Goal: Task Accomplishment & Management: Complete application form

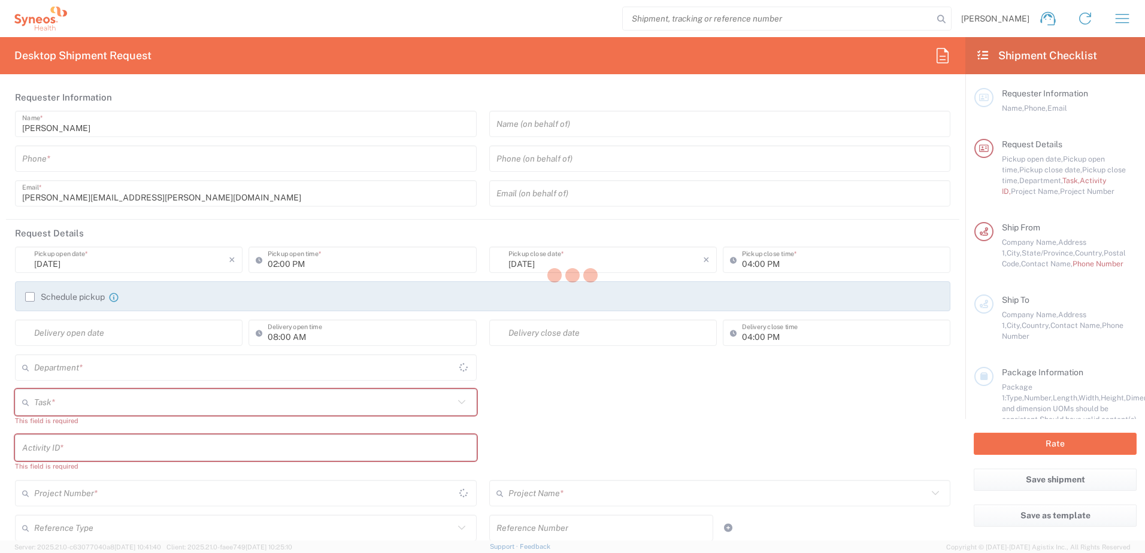
type input "4510"
type input "[US_STATE]"
type input "[GEOGRAPHIC_DATA]"
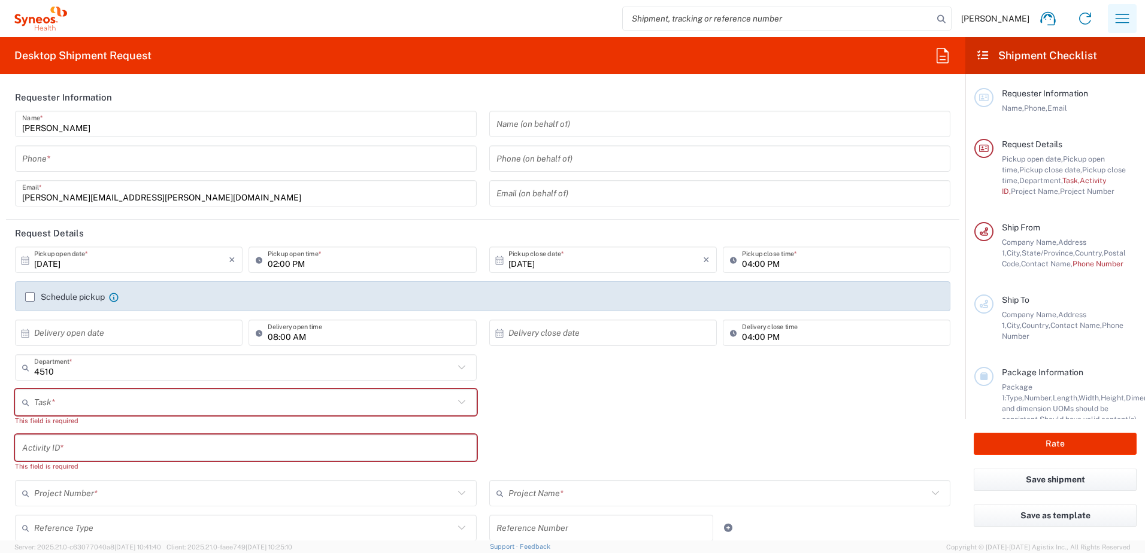
click at [1132, 22] on icon "button" at bounding box center [1122, 18] width 19 height 19
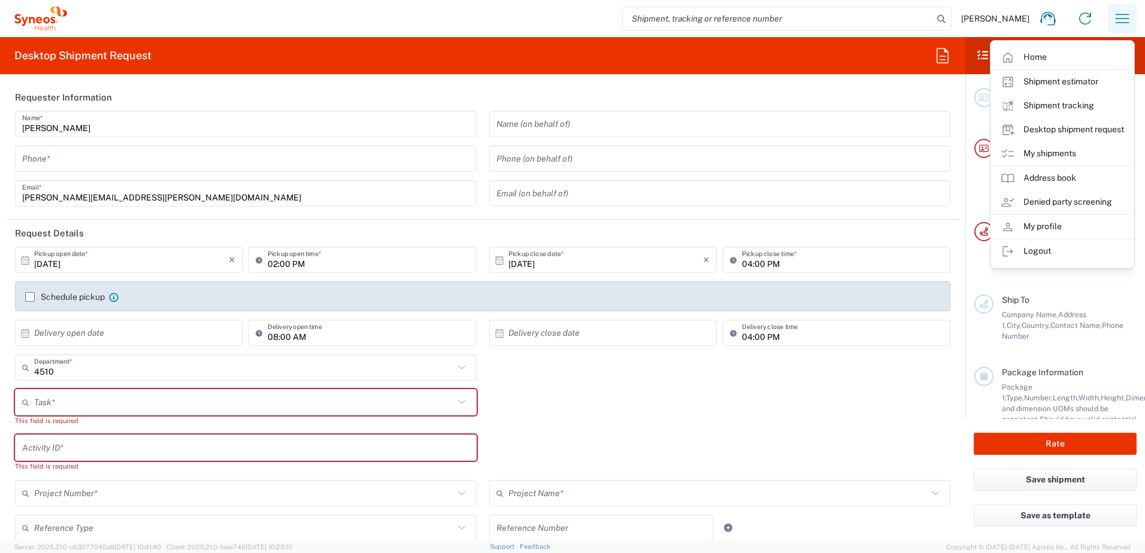
type input "Syneos Health, LLC-Morrisville NC US"
click at [1070, 148] on link "My shipments" at bounding box center [1062, 154] width 143 height 24
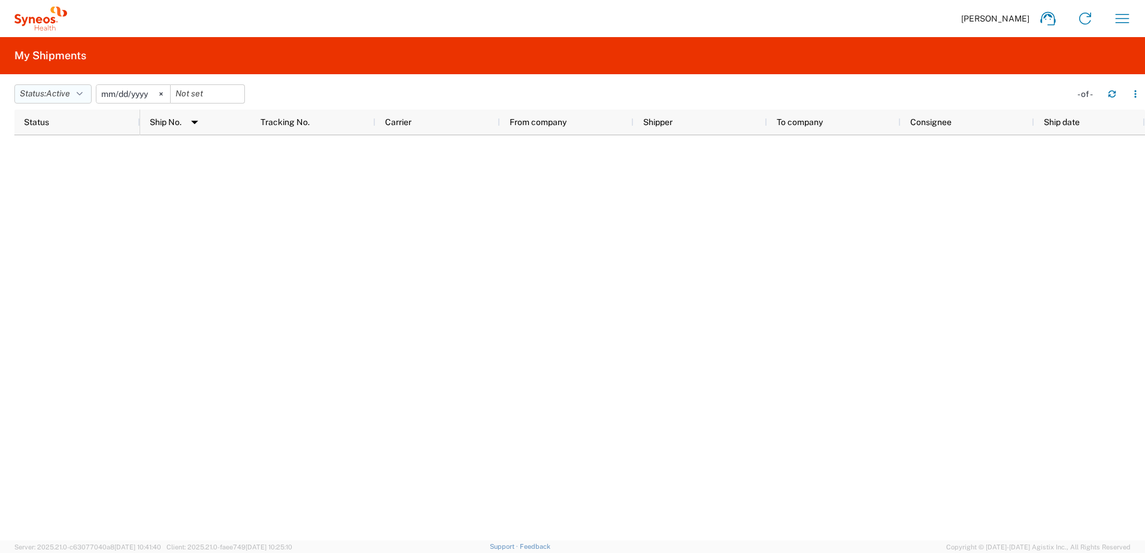
drag, startPoint x: 71, startPoint y: 85, endPoint x: 61, endPoint y: 92, distance: 12.5
click at [71, 85] on button "Status: Active" at bounding box center [52, 93] width 77 height 19
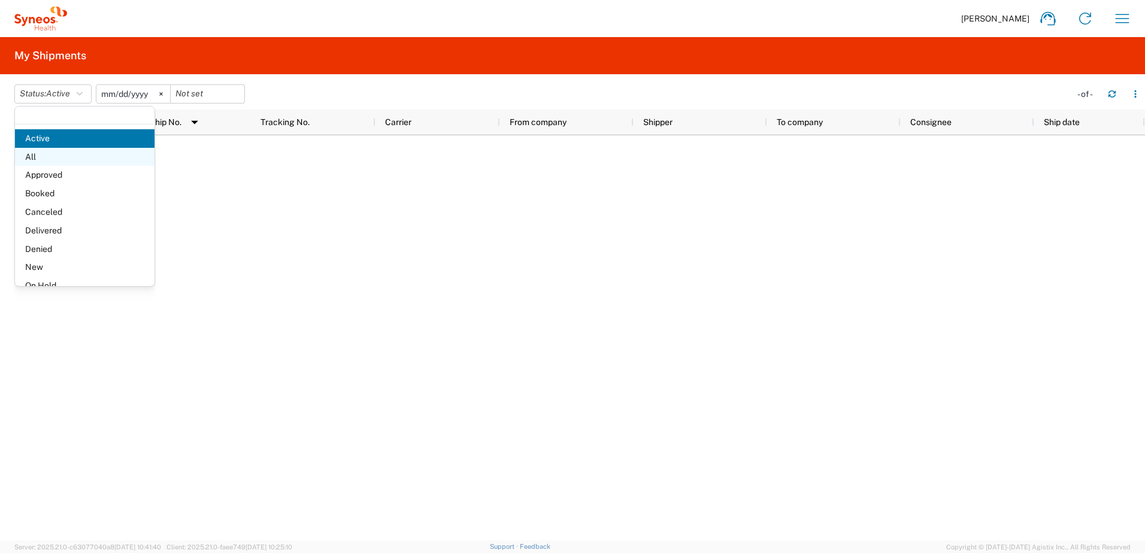
click at [49, 156] on span "All" at bounding box center [85, 157] width 140 height 19
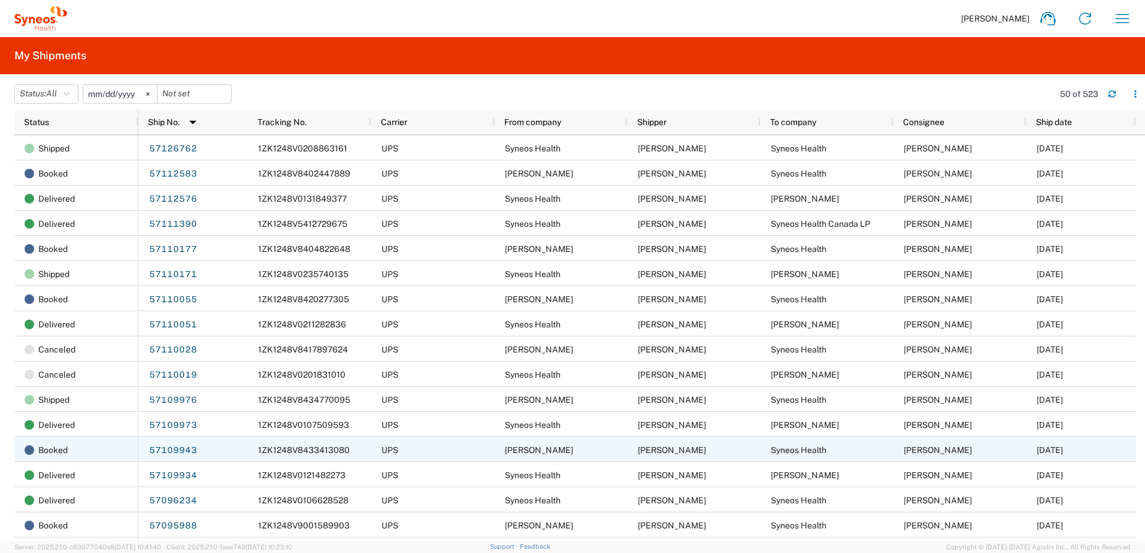
scroll to position [60, 0]
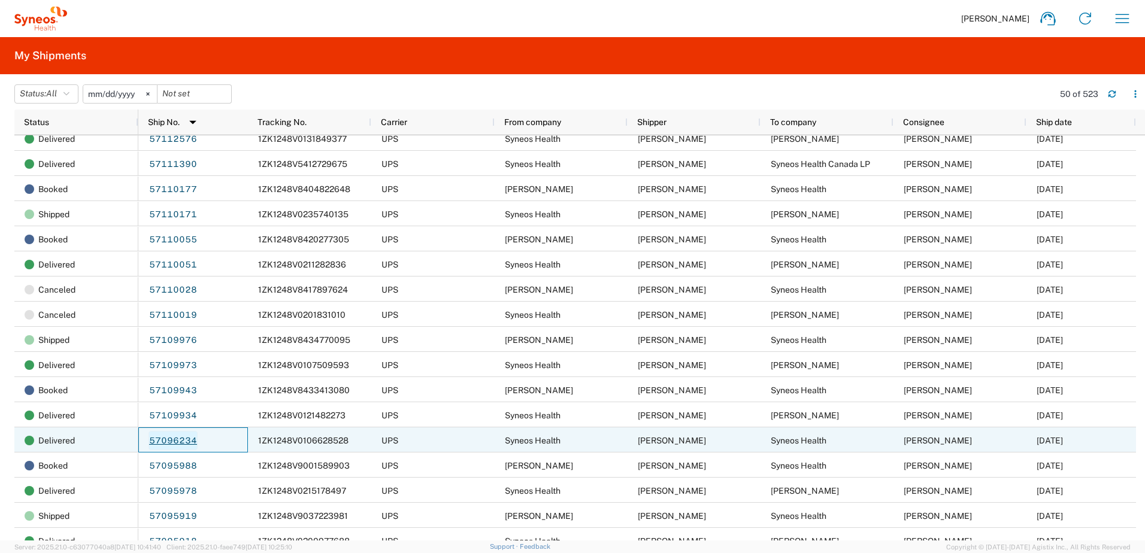
click at [170, 440] on link "57096234" at bounding box center [173, 440] width 49 height 19
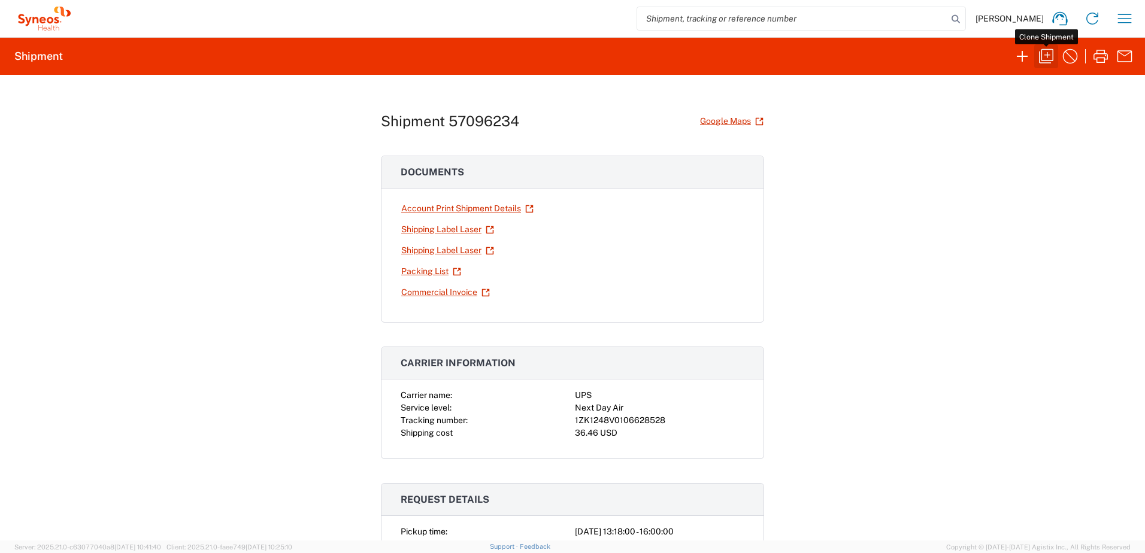
click at [1039, 53] on icon "button" at bounding box center [1046, 56] width 19 height 19
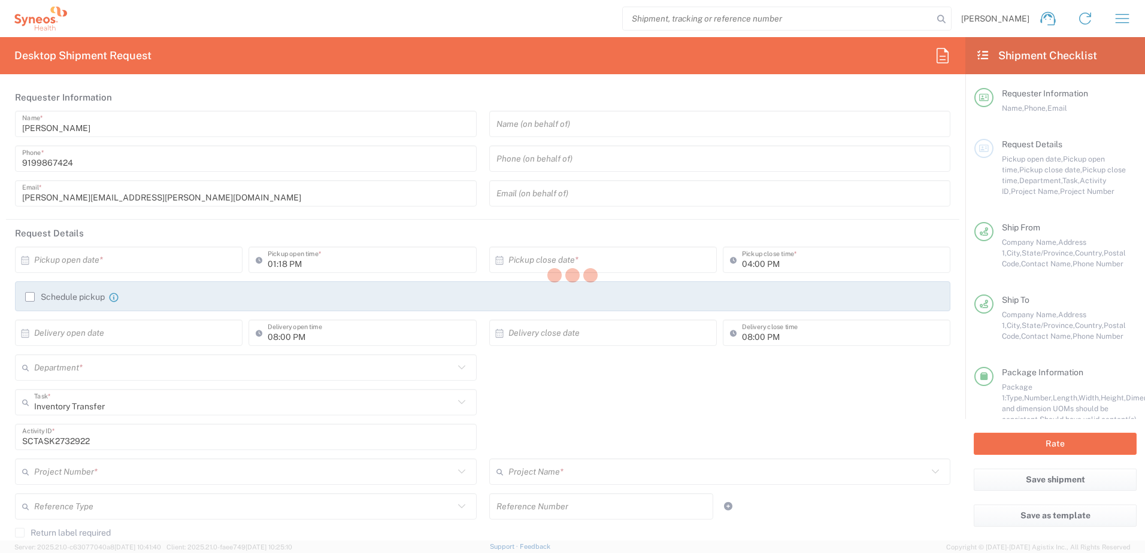
type input "North Carolina"
type input "Ohio"
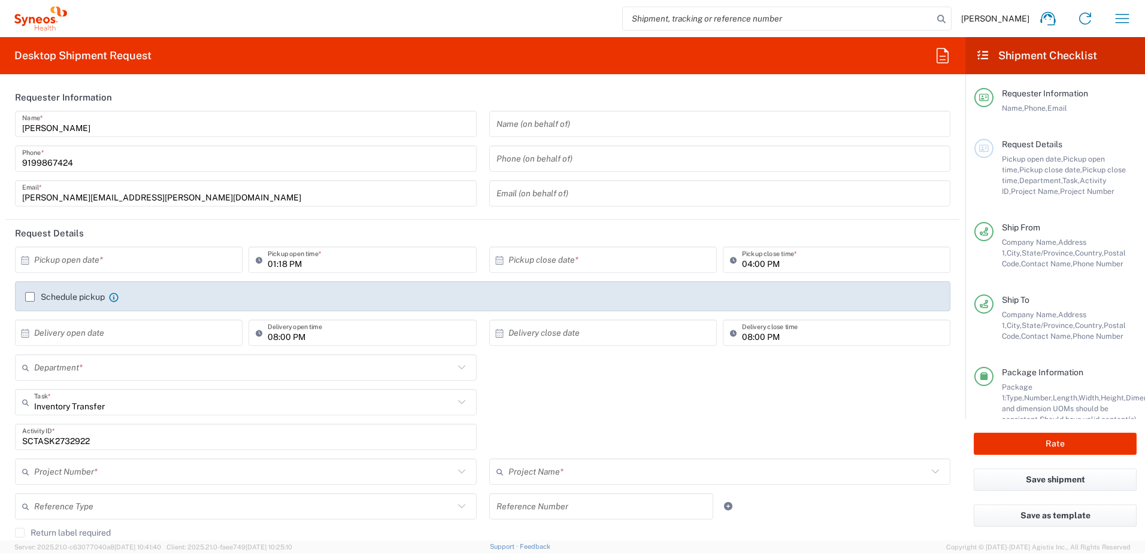
type input "4510"
type input "4520 DEPARTMENTAL EXPENSE"
type input "Your Packaging"
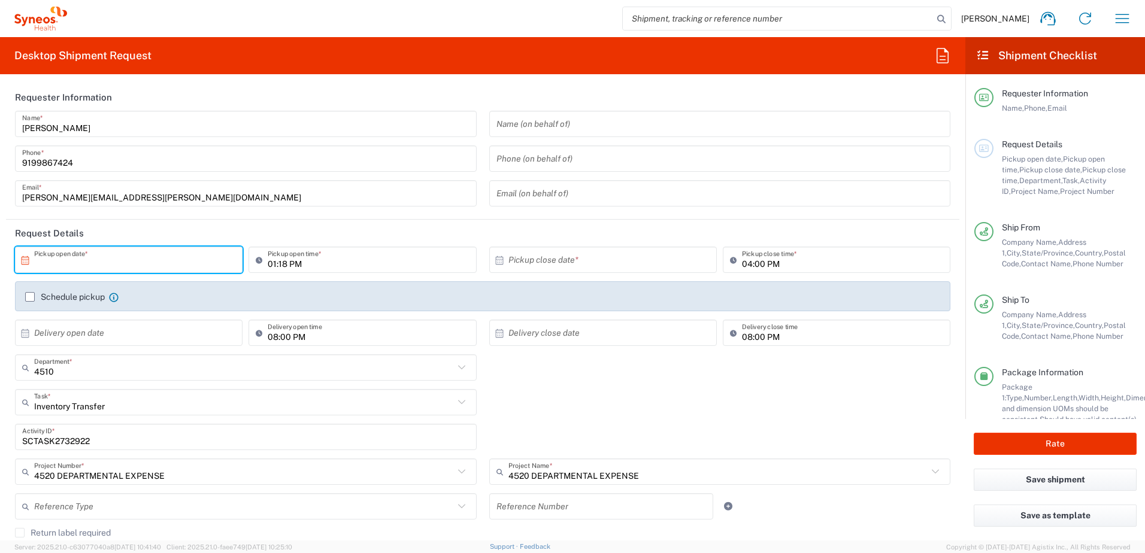
click at [83, 270] on input "text" at bounding box center [131, 260] width 195 height 21
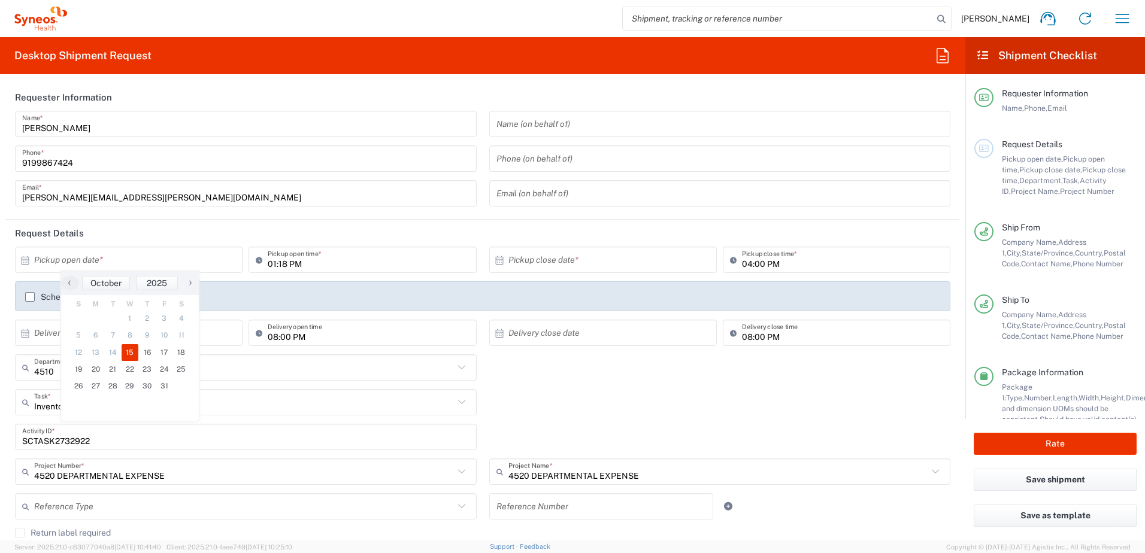
click at [132, 351] on span "15" at bounding box center [130, 352] width 17 height 17
type input "10/15/2025"
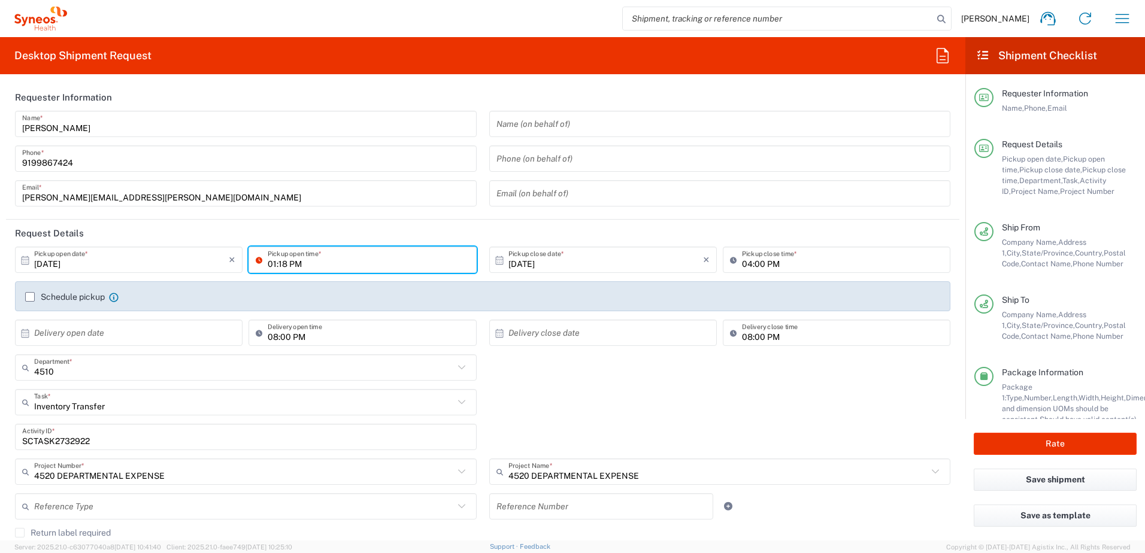
click at [321, 261] on input "01:18 PM" at bounding box center [368, 260] width 201 height 21
click at [330, 264] on input "01:18 PM" at bounding box center [368, 260] width 201 height 21
type input "01:PM18"
click at [327, 262] on input "01:PM18" at bounding box center [368, 260] width 201 height 21
click at [316, 266] on input "01:PM18" at bounding box center [368, 260] width 201 height 21
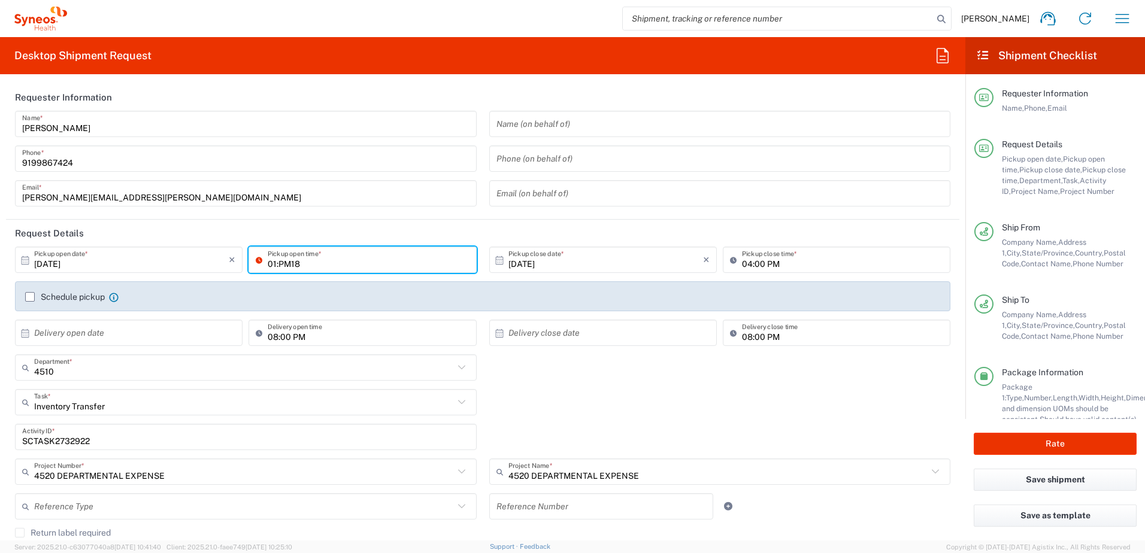
click at [328, 263] on input "01:PM18" at bounding box center [368, 260] width 201 height 21
drag, startPoint x: 320, startPoint y: 262, endPoint x: 243, endPoint y: 256, distance: 77.5
click at [243, 256] on div "10/15/2025 × Pickup open date * Cancel Apply 01:PM18 Pickup open time *" at bounding box center [246, 264] width 468 height 35
drag, startPoint x: 317, startPoint y: 265, endPoint x: 504, endPoint y: 359, distance: 209.2
click at [317, 265] on input at bounding box center [368, 260] width 201 height 21
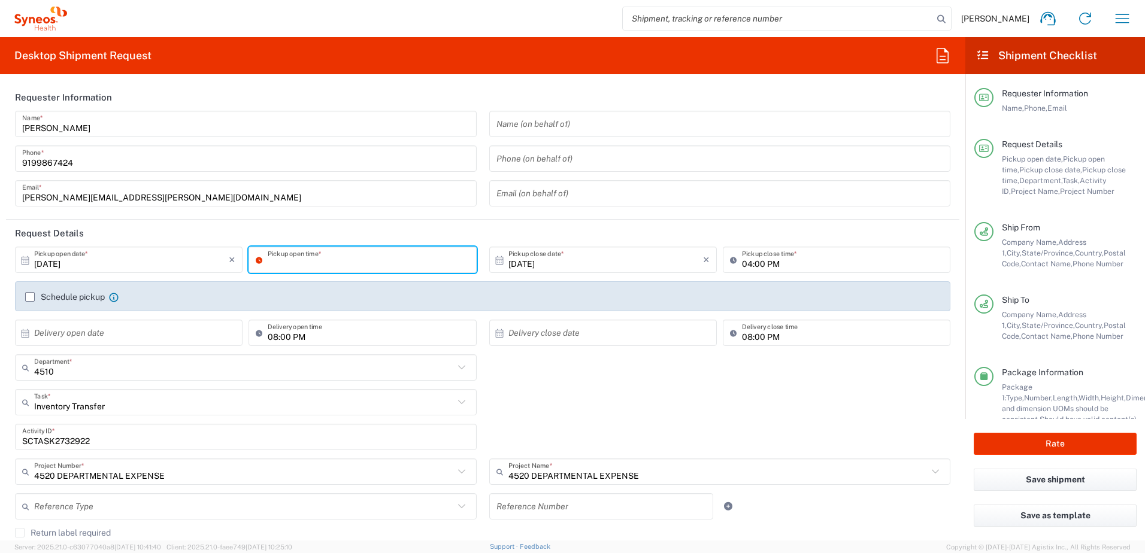
click at [558, 382] on div "4510 Department * 4510 3000 3100 3109 3110 3111 3112 3125 3130 3135 3136 3150 3…" at bounding box center [483, 372] width 948 height 35
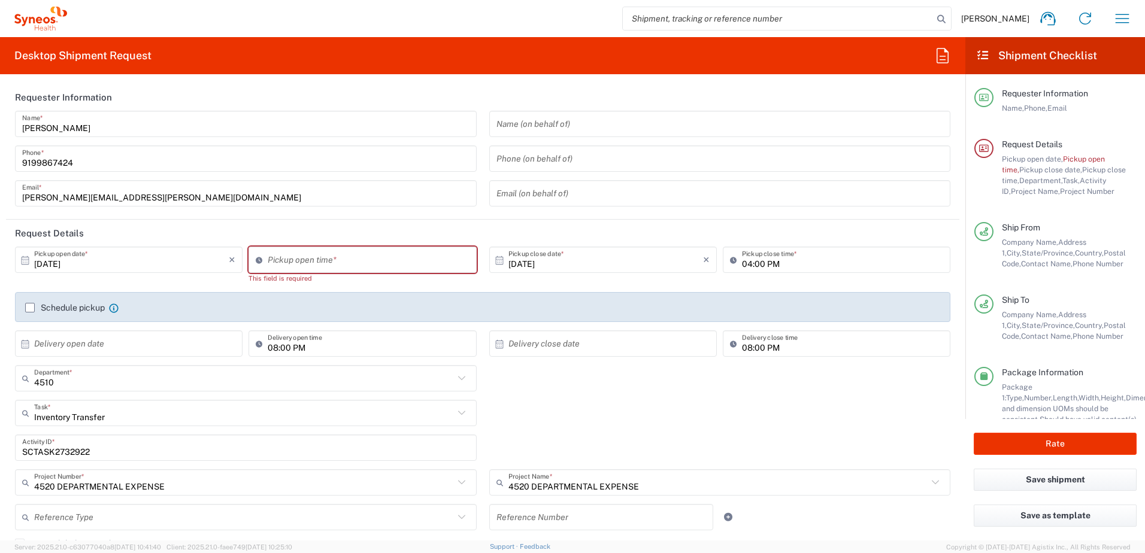
click at [306, 264] on input at bounding box center [368, 260] width 201 height 21
type input "01:39 PM"
click at [572, 408] on div "Inventory Transfer Task * Inventory Transfer Break/Fix New Hire Other Refresh" at bounding box center [483, 417] width 948 height 35
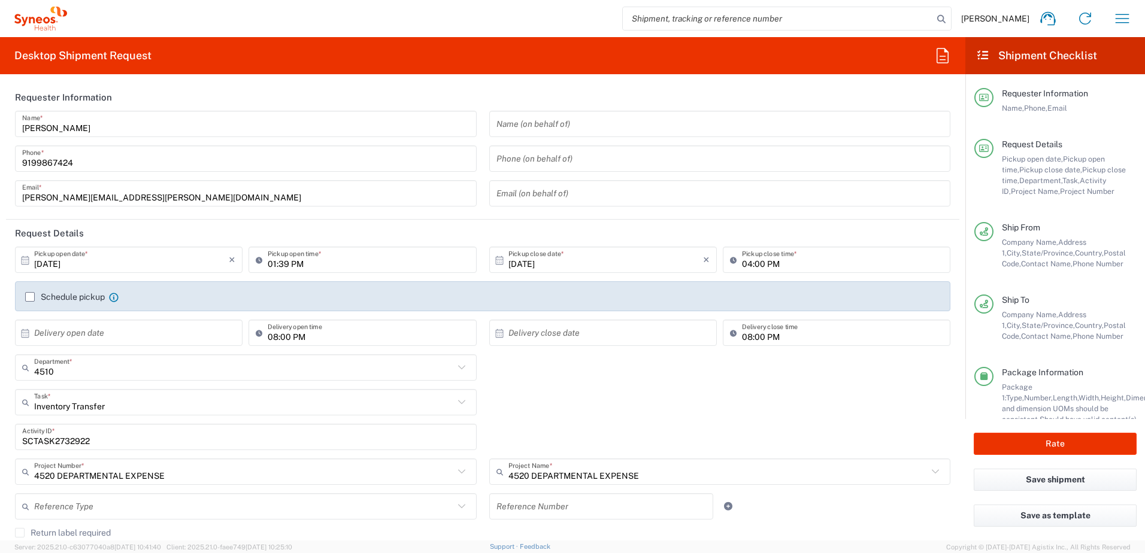
click at [55, 441] on input "SCTASK2732922" at bounding box center [245, 437] width 447 height 21
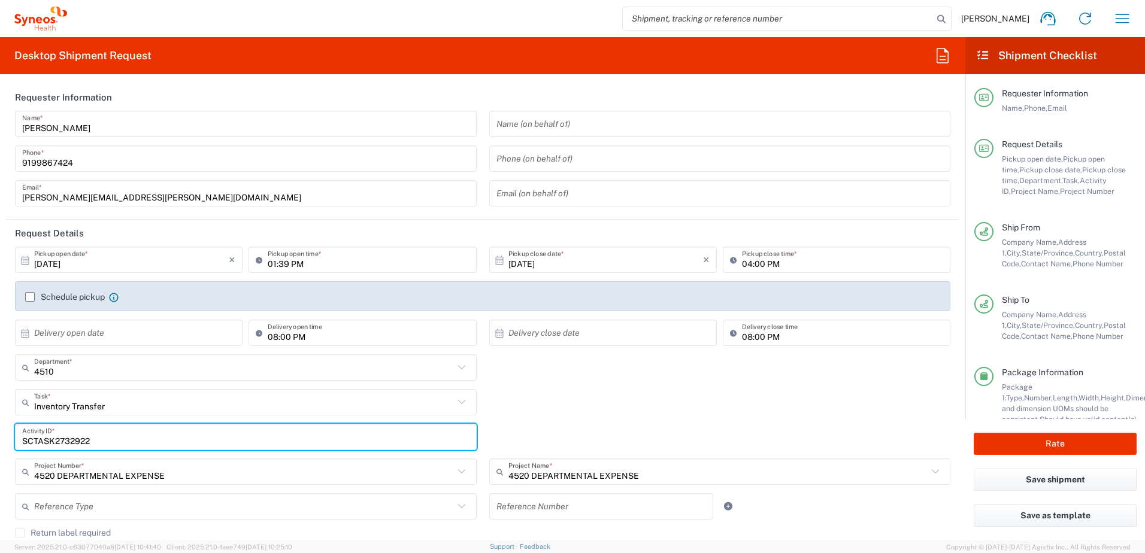
click at [55, 441] on input "SCTASK2732922" at bounding box center [245, 437] width 447 height 21
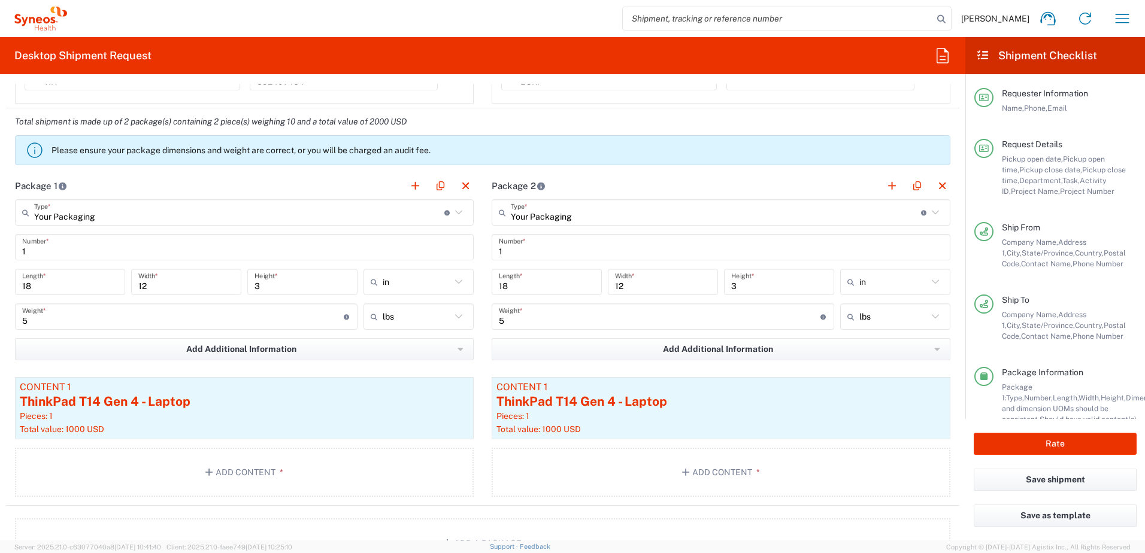
scroll to position [1078, 0]
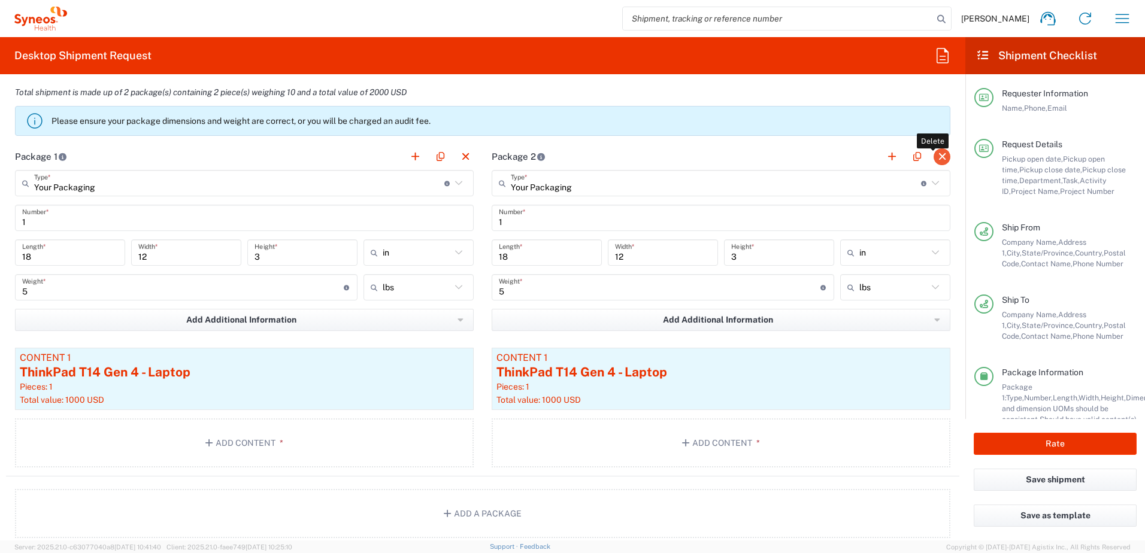
click at [934, 157] on button "button" at bounding box center [942, 157] width 17 height 17
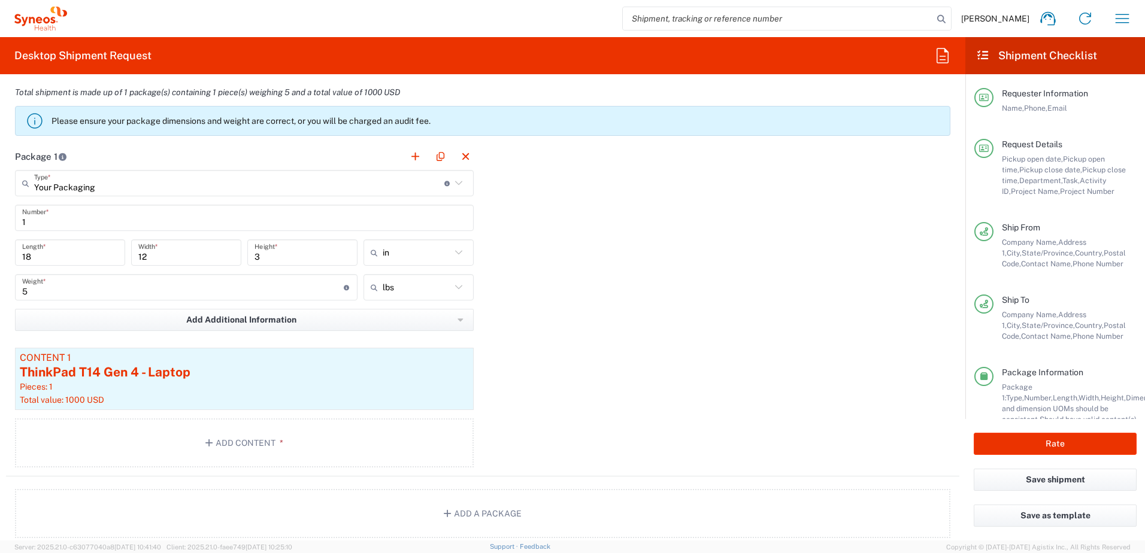
click at [71, 293] on input "5" at bounding box center [183, 287] width 322 height 21
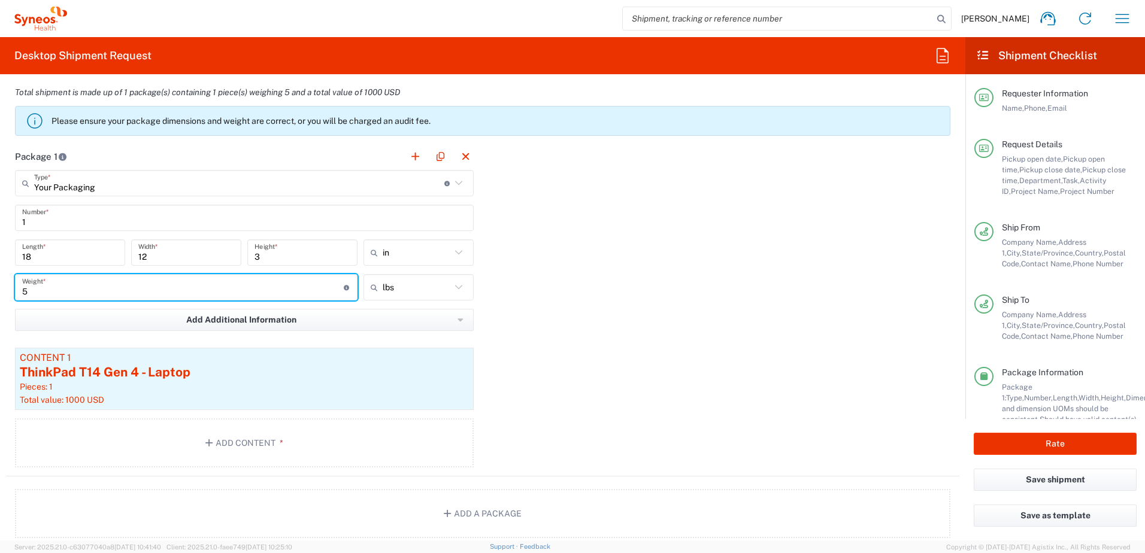
drag, startPoint x: 61, startPoint y: 292, endPoint x: 6, endPoint y: 288, distance: 54.6
click at [6, 289] on main "Your Packaging Type * Material used to package goods Your Packaging Envelope La…" at bounding box center [244, 321] width 477 height 302
type input "15"
click at [244, 379] on div "ThinkPad T14 Gen 4 - Laptop" at bounding box center [244, 373] width 449 height 18
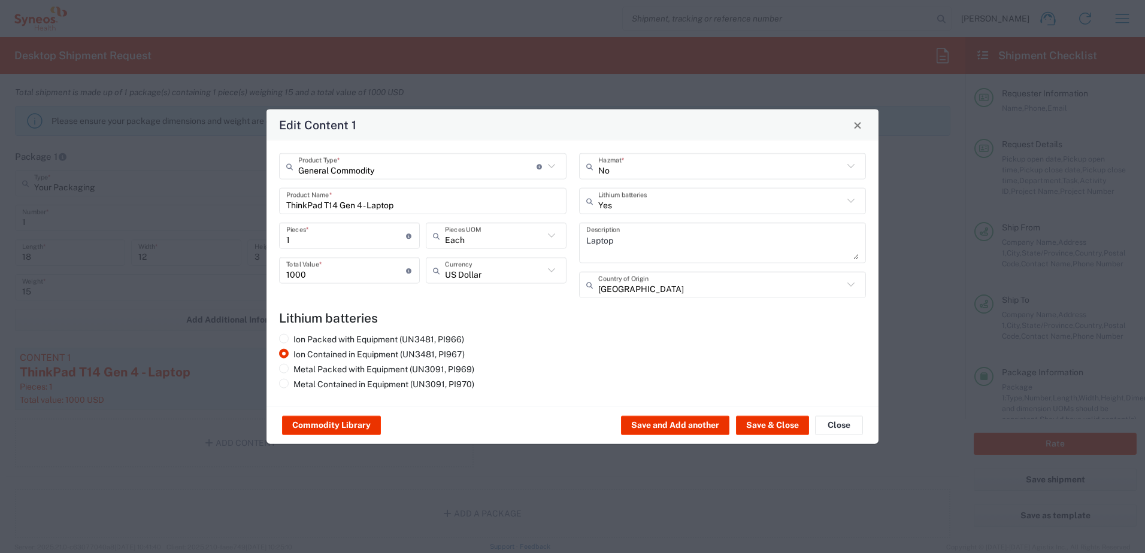
click at [338, 245] on input "1" at bounding box center [346, 235] width 120 height 21
drag, startPoint x: 324, startPoint y: 240, endPoint x: 261, endPoint y: 234, distance: 63.1
click at [261, 235] on div "Edit Content 1 General Commodity Product Type * Document: Paper document genera…" at bounding box center [572, 276] width 1145 height 553
type input "3"
type input "3000"
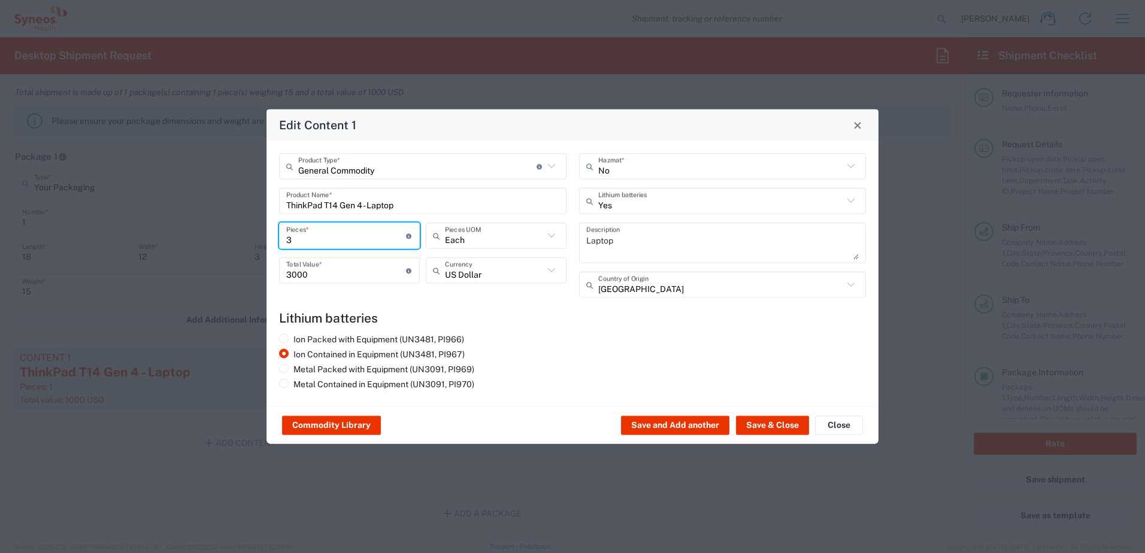
type input "3"
click at [346, 273] on input "3000" at bounding box center [346, 270] width 120 height 21
drag, startPoint x: 332, startPoint y: 276, endPoint x: 271, endPoint y: 275, distance: 60.5
click at [271, 275] on div "General Commodity Product Type * Document: Paper document generated internally …" at bounding box center [573, 274] width 612 height 266
type input "2500"
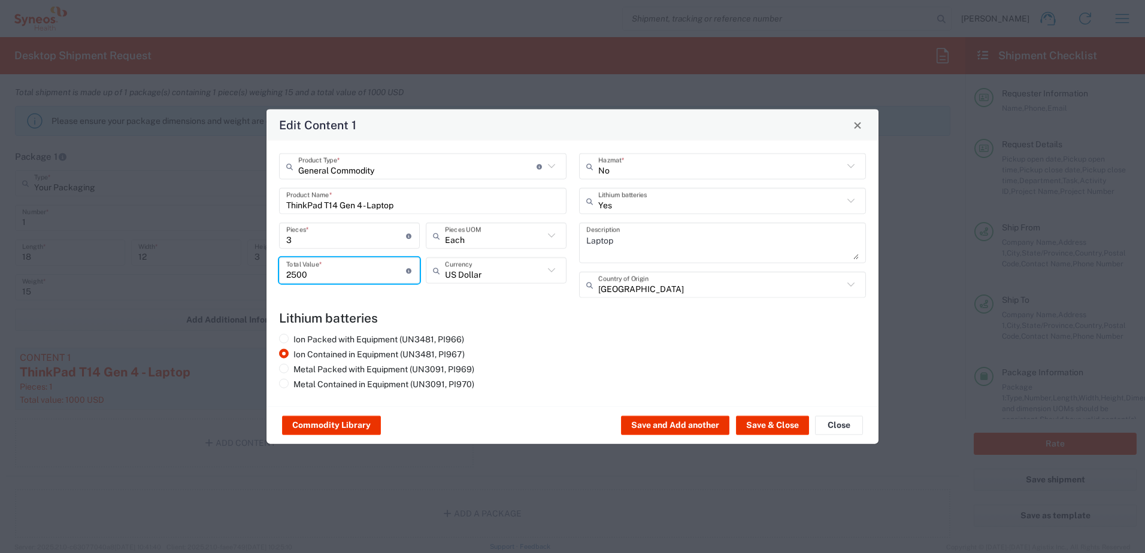
click at [583, 339] on div "Ion Packed with Equipment (UN3481, PI966) Ion Contained in Equipment (UN3481, P…" at bounding box center [573, 364] width 600 height 60
click at [765, 427] on button "Save & Close" at bounding box center [772, 425] width 73 height 19
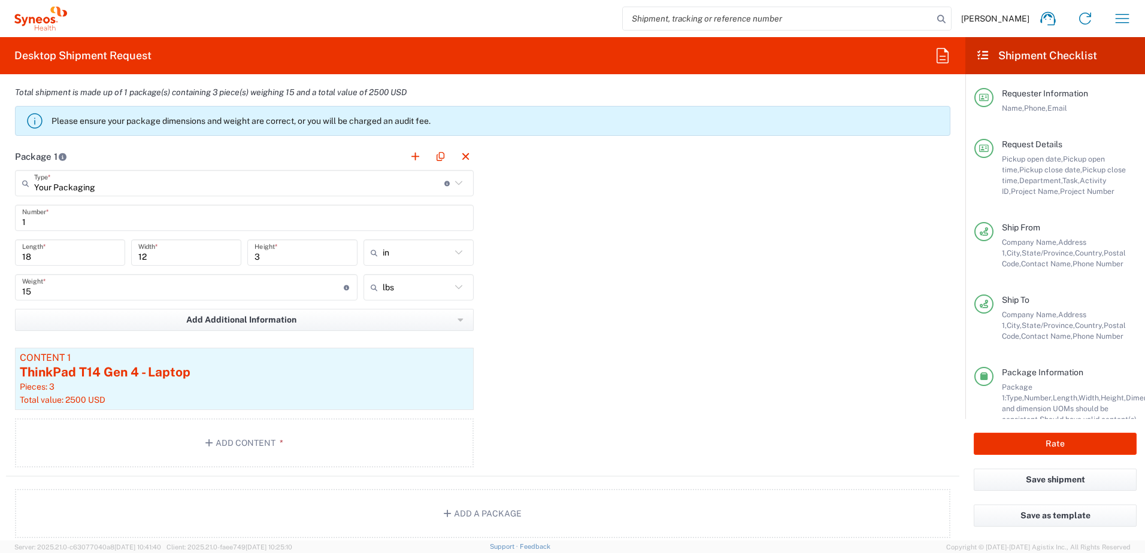
click at [558, 356] on div "Package 1 Your Packaging Type * Material used to package goods Your Packaging E…" at bounding box center [483, 310] width 954 height 334
click at [434, 152] on button "button" at bounding box center [440, 157] width 17 height 17
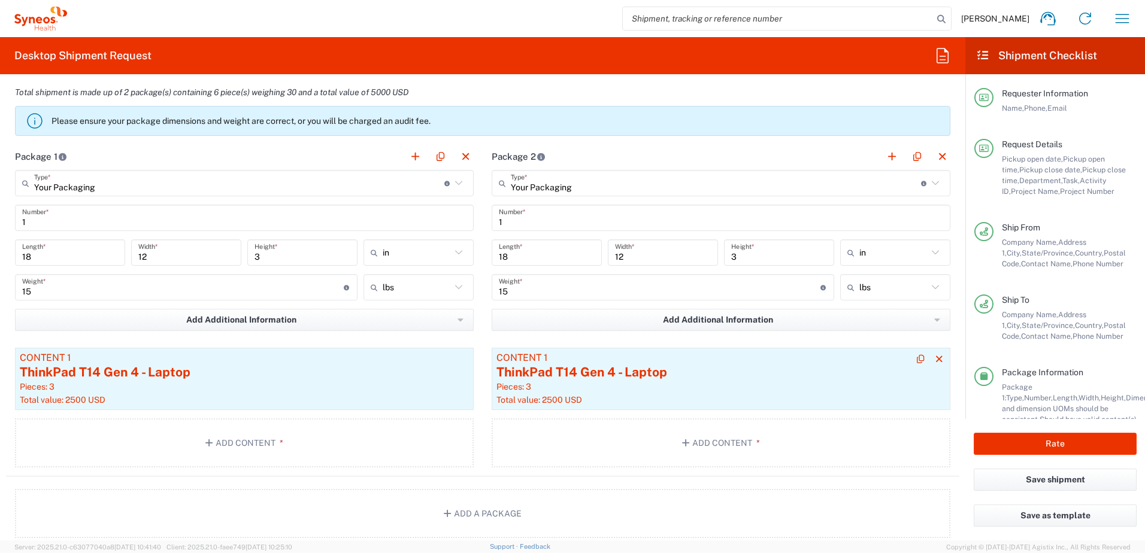
click at [652, 373] on div "ThinkPad T14 Gen 4 - Laptop" at bounding box center [721, 373] width 449 height 18
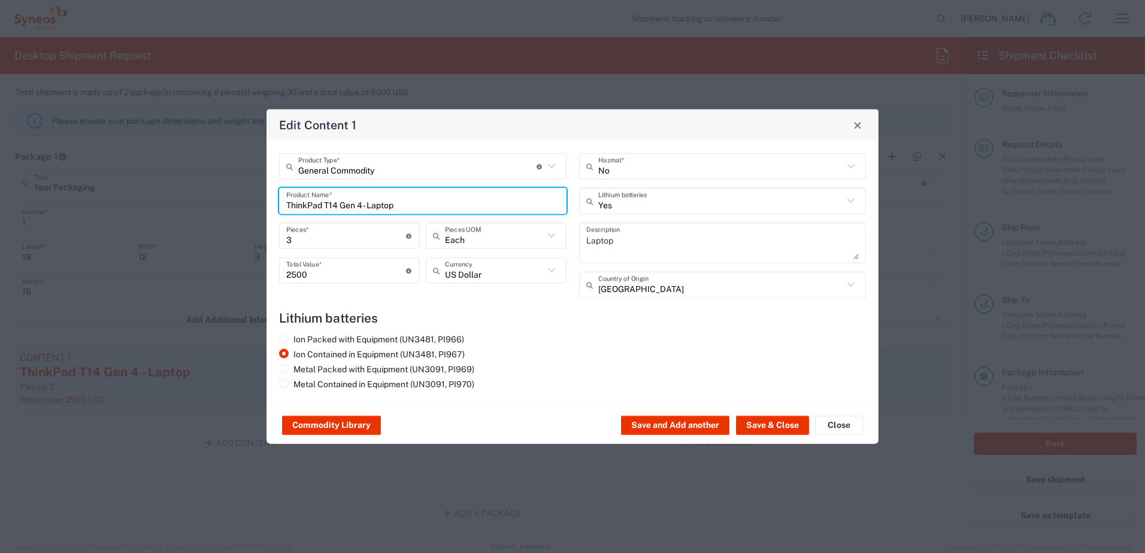
drag, startPoint x: 413, startPoint y: 200, endPoint x: 242, endPoint y: 181, distance: 171.8
click at [242, 181] on div "Edit Content 1 General Commodity Product Type * Document: Paper document genera…" at bounding box center [572, 276] width 1145 height 553
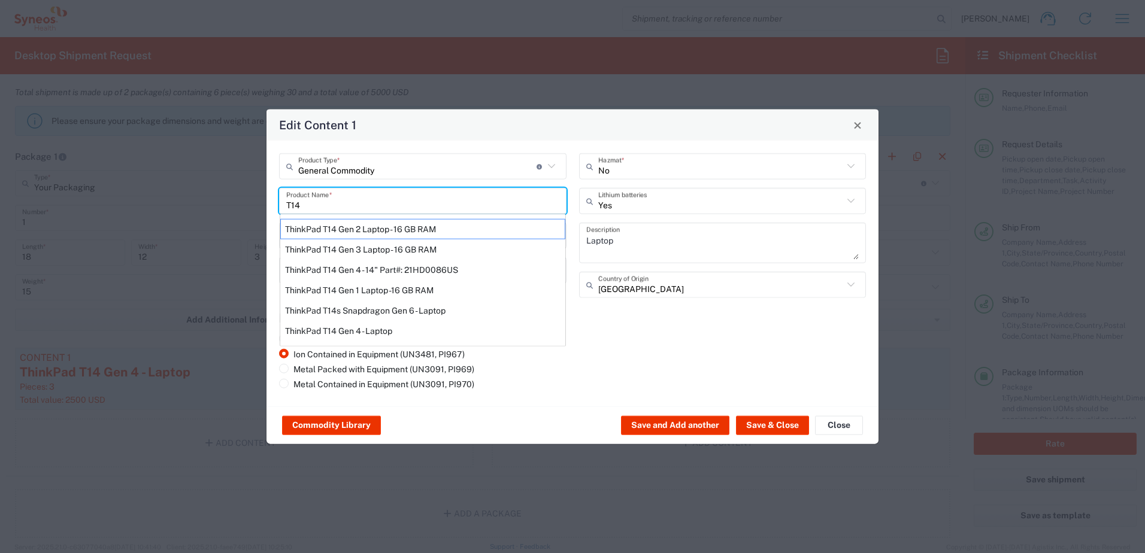
click at [340, 228] on div "ThinkPad T14 Gen 2 Laptop - 16 GB RAM" at bounding box center [422, 229] width 285 height 20
type input "ThinkPad T14 Gen 2 Laptop - 16 GB RAM"
type input "1"
type textarea "Intel Core i7-1156G7 vProÂ® Processor - 14"- 16 GB RAM - 512 GB SSD"
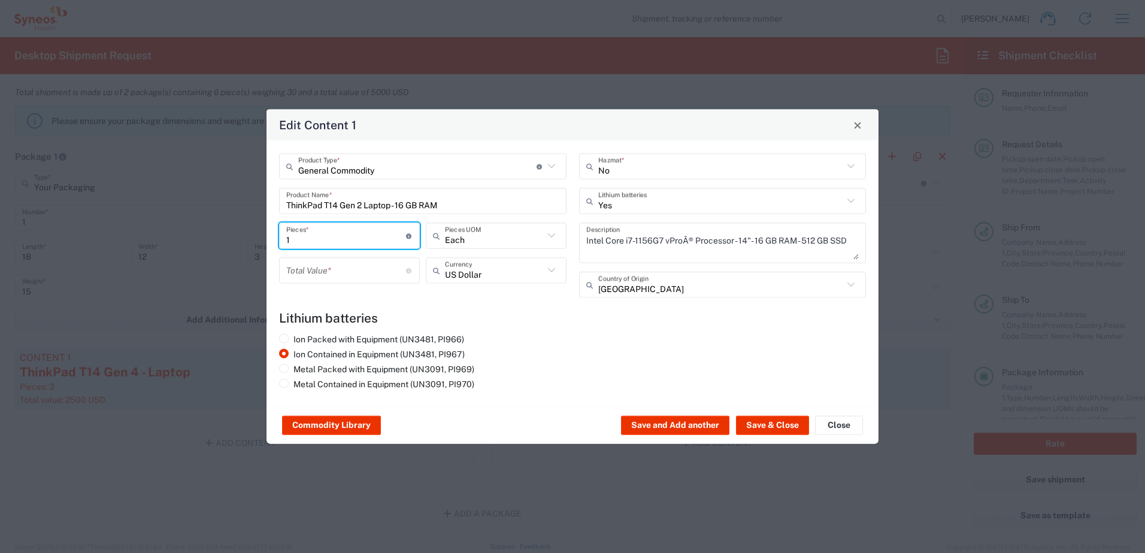
drag, startPoint x: 310, startPoint y: 242, endPoint x: 251, endPoint y: 238, distance: 58.8
click at [251, 238] on div "Edit Content 1 General Commodity Product Type * Document: Paper document genera…" at bounding box center [572, 276] width 1145 height 553
type input "3"
click at [316, 263] on input "number" at bounding box center [346, 270] width 120 height 21
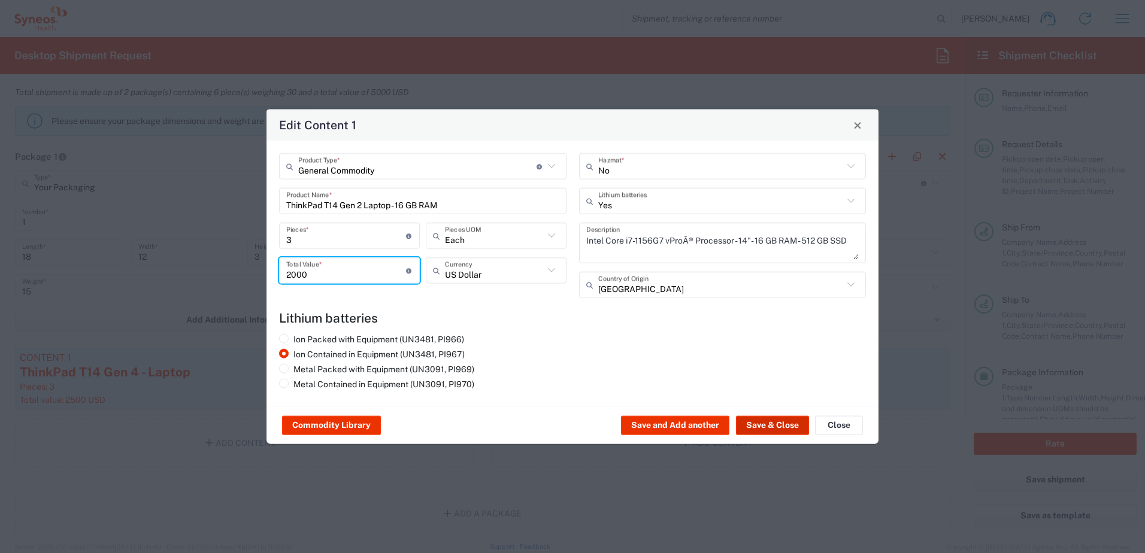
type input "2000"
click at [760, 433] on button "Save & Close" at bounding box center [772, 425] width 73 height 19
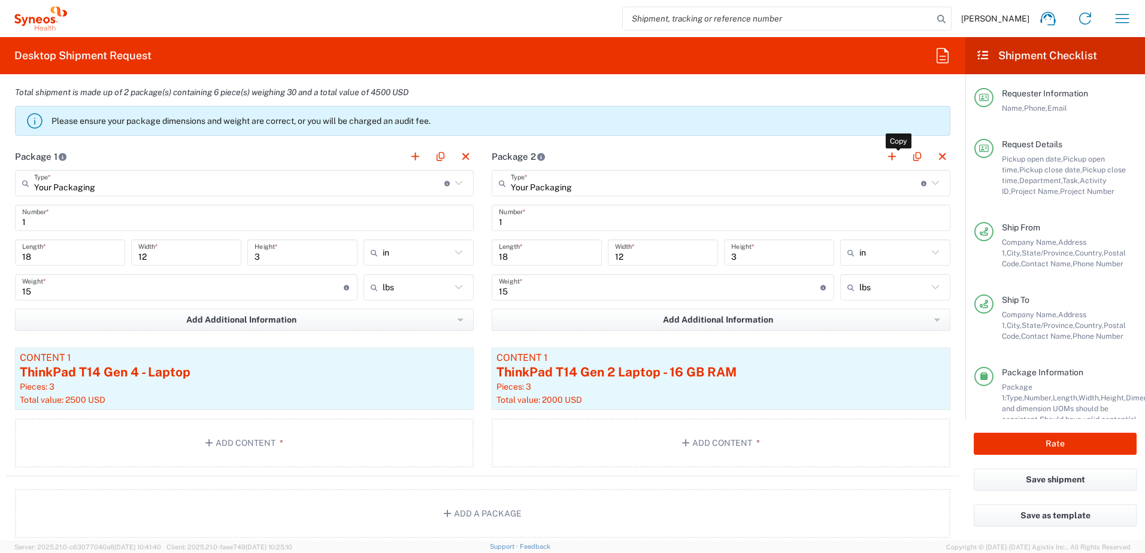
click at [912, 156] on button "button" at bounding box center [917, 157] width 17 height 17
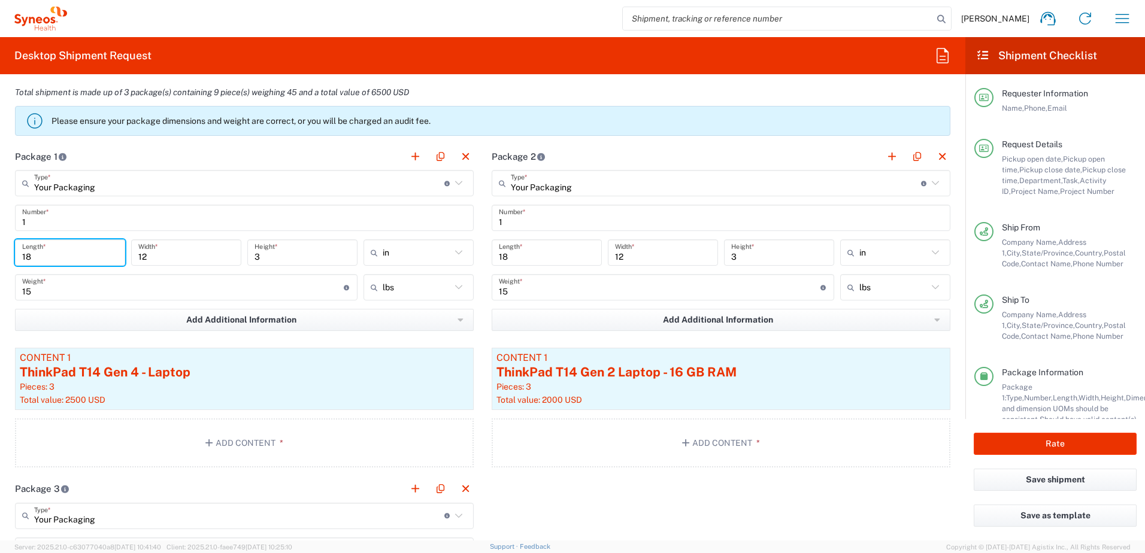
drag, startPoint x: 54, startPoint y: 251, endPoint x: 11, endPoint y: 253, distance: 42.6
click at [11, 253] on main "Your Packaging Type * Material used to package goods Your Packaging Envelope La…" at bounding box center [244, 321] width 477 height 302
type input "14"
drag, startPoint x: 169, startPoint y: 256, endPoint x: 111, endPoint y: 254, distance: 58.2
click at [111, 254] on div "14 Length * 12 Width * 3 Height * in in cm ft" at bounding box center [244, 257] width 465 height 35
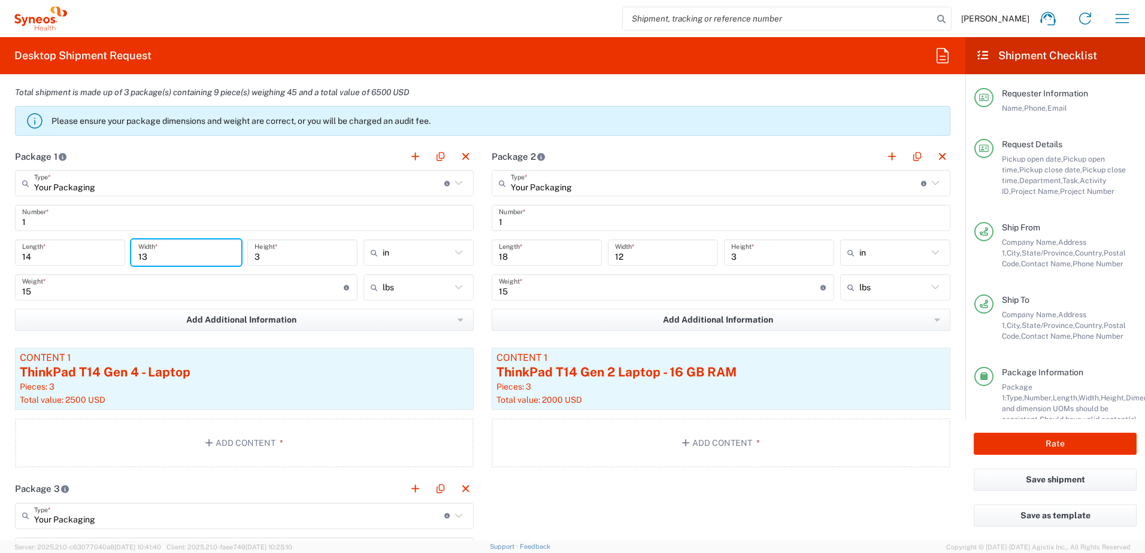
type input "13"
click at [282, 256] on input "3" at bounding box center [303, 253] width 96 height 21
drag, startPoint x: 272, startPoint y: 255, endPoint x: 236, endPoint y: 253, distance: 36.0
click at [236, 253] on div "14 Length * 13 Width * 3 Height * in in cm ft" at bounding box center [244, 257] width 465 height 35
type input "4"
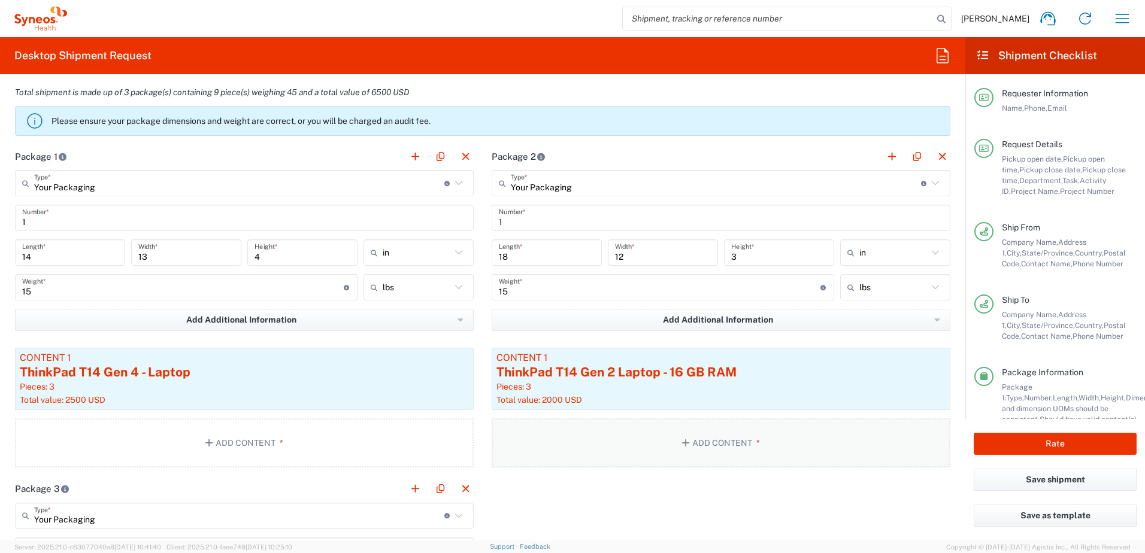
click at [560, 459] on button "Add Content *" at bounding box center [721, 443] width 459 height 49
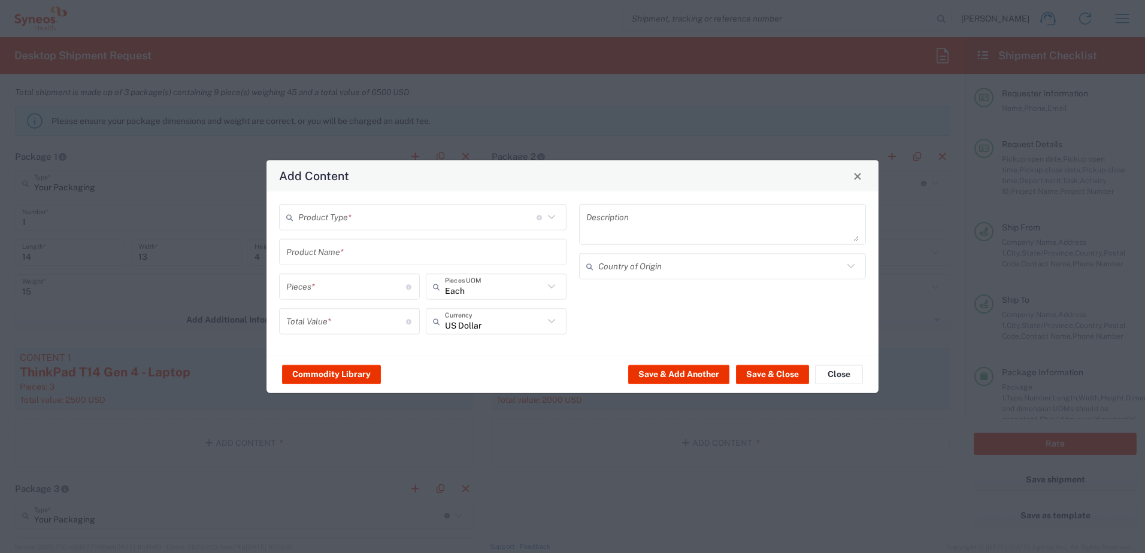
click at [558, 483] on div "Add Content Product Type * Document: Paper document generated internally by Syn…" at bounding box center [572, 276] width 1145 height 553
click at [853, 373] on button "Close" at bounding box center [839, 374] width 48 height 19
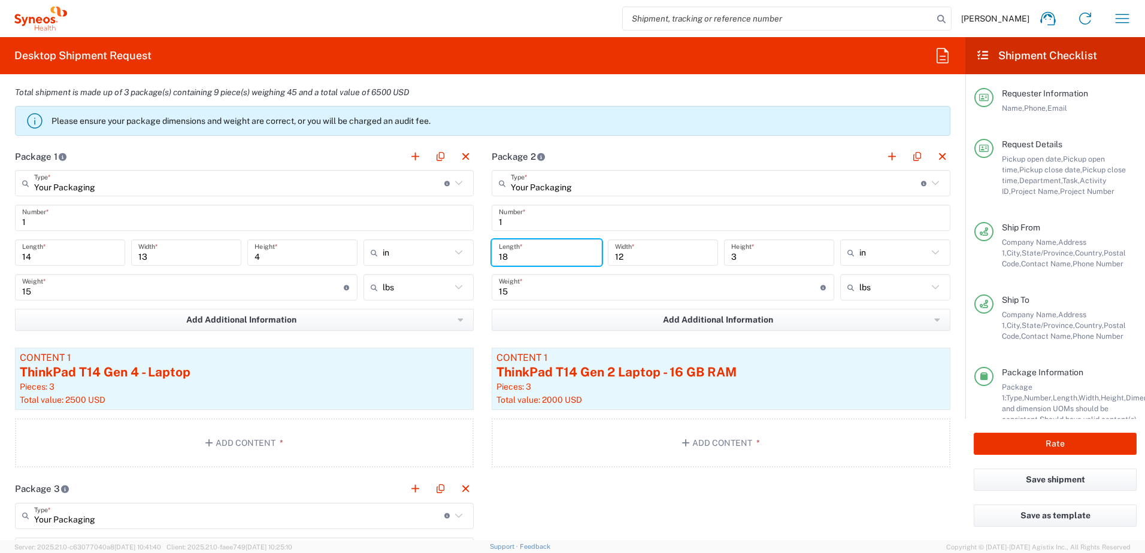
drag, startPoint x: 541, startPoint y: 247, endPoint x: 462, endPoint y: 244, distance: 79.1
click at [462, 244] on div "Package 1 Your Packaging Type * Material used to package goods Your Packaging E…" at bounding box center [483, 476] width 954 height 667
type input "14"
drag, startPoint x: 649, startPoint y: 253, endPoint x: 594, endPoint y: 255, distance: 55.1
click at [594, 255] on div "14 Length * 12 Width * 3 Height * in in cm ft" at bounding box center [721, 257] width 465 height 35
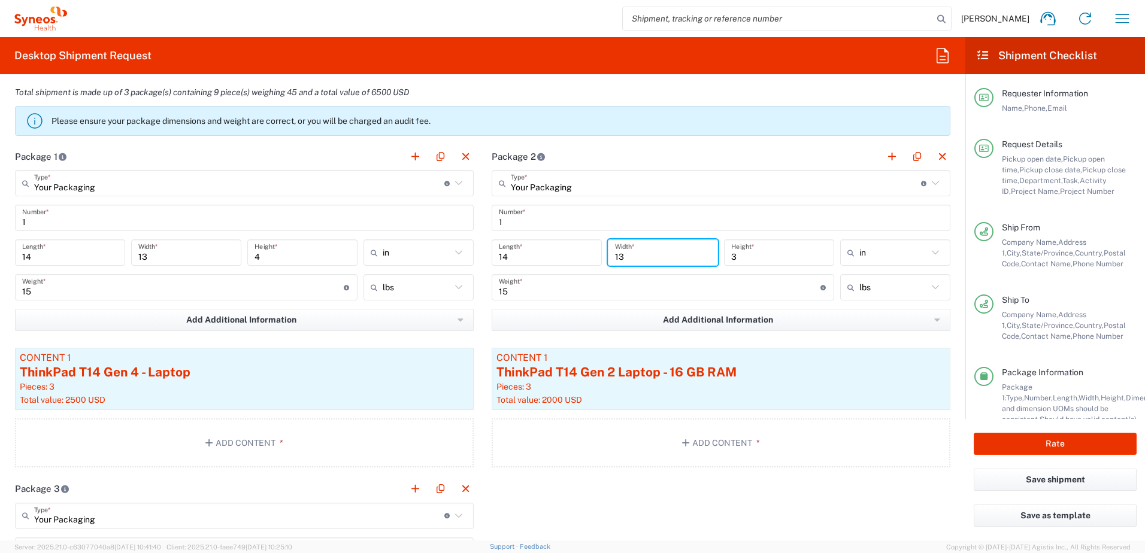
type input "13"
drag, startPoint x: 760, startPoint y: 255, endPoint x: 691, endPoint y: 256, distance: 68.9
click at [691, 256] on div "14 Length * 13 Width * 3 Height * in in cm ft" at bounding box center [721, 257] width 465 height 35
type input "4"
click at [669, 498] on div "Package 1 Your Packaging Type * Material used to package goods Your Packaging E…" at bounding box center [483, 476] width 954 height 667
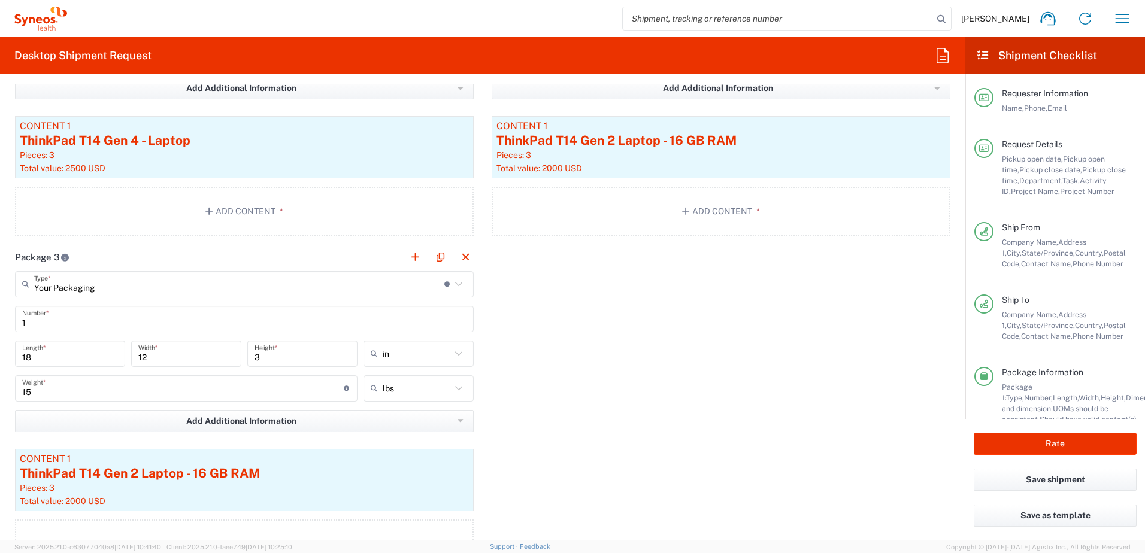
scroll to position [1318, 0]
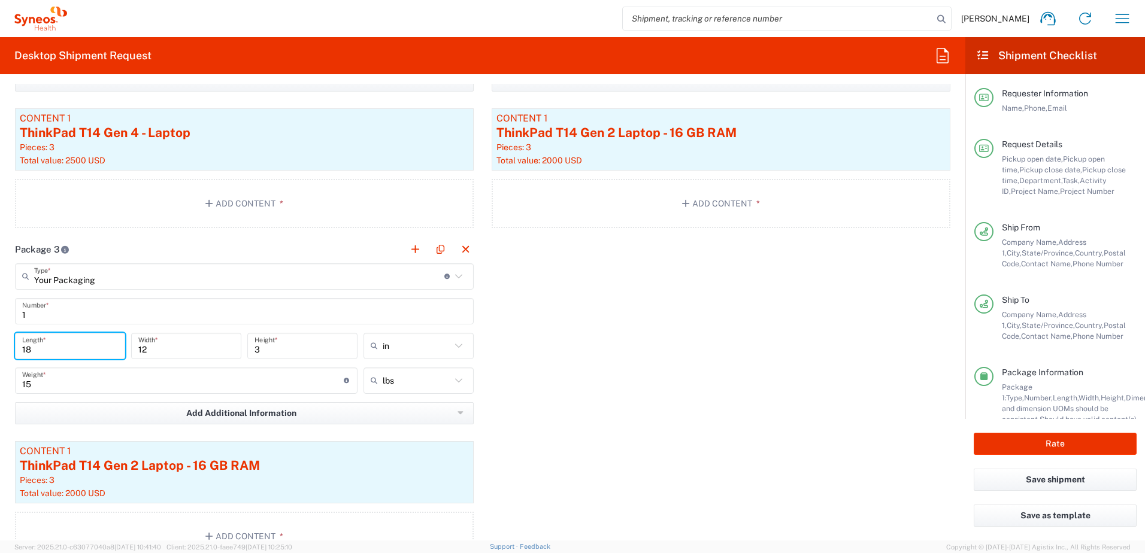
drag, startPoint x: 52, startPoint y: 343, endPoint x: -20, endPoint y: 339, distance: 72.0
click at [0, 339] on html "Chris Carpenter Home Shipment estimator Shipment tracking Desktop shipment requ…" at bounding box center [572, 276] width 1145 height 553
type input "14"
drag, startPoint x: 163, startPoint y: 341, endPoint x: 99, endPoint y: 338, distance: 63.6
click at [99, 338] on div "14 Length * 12 Width * 3 Height * in in cm ft" at bounding box center [244, 350] width 465 height 35
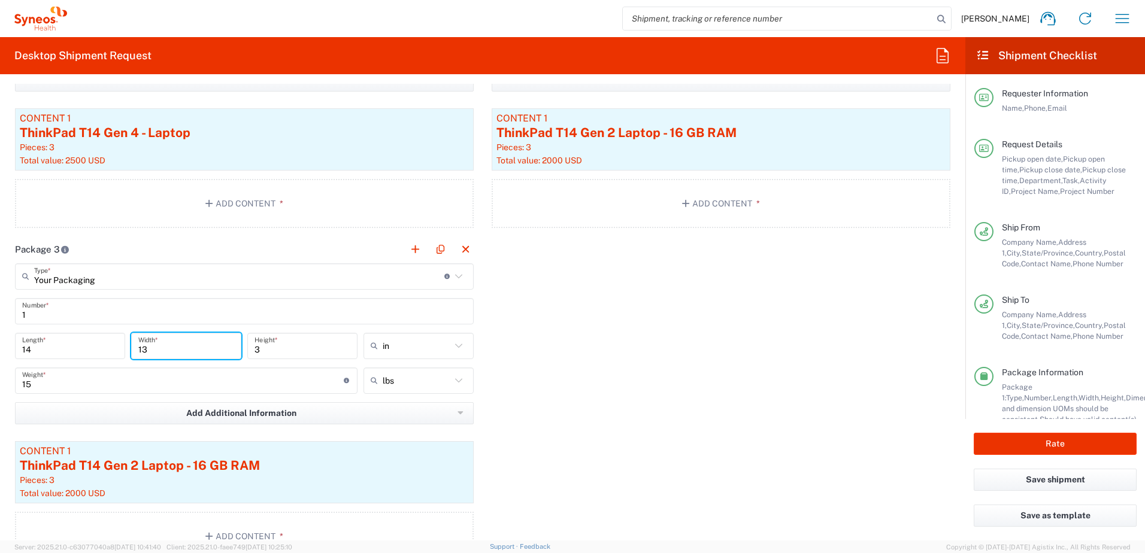
type input "13"
drag, startPoint x: 295, startPoint y: 343, endPoint x: 225, endPoint y: 344, distance: 70.1
click at [225, 344] on div "14 Length * 13 Width * 3 Height * in in cm ft" at bounding box center [244, 350] width 465 height 35
type input "4"
click at [589, 388] on div "Package 1 Your Packaging Type * Material used to package goods Your Packaging E…" at bounding box center [483, 237] width 954 height 667
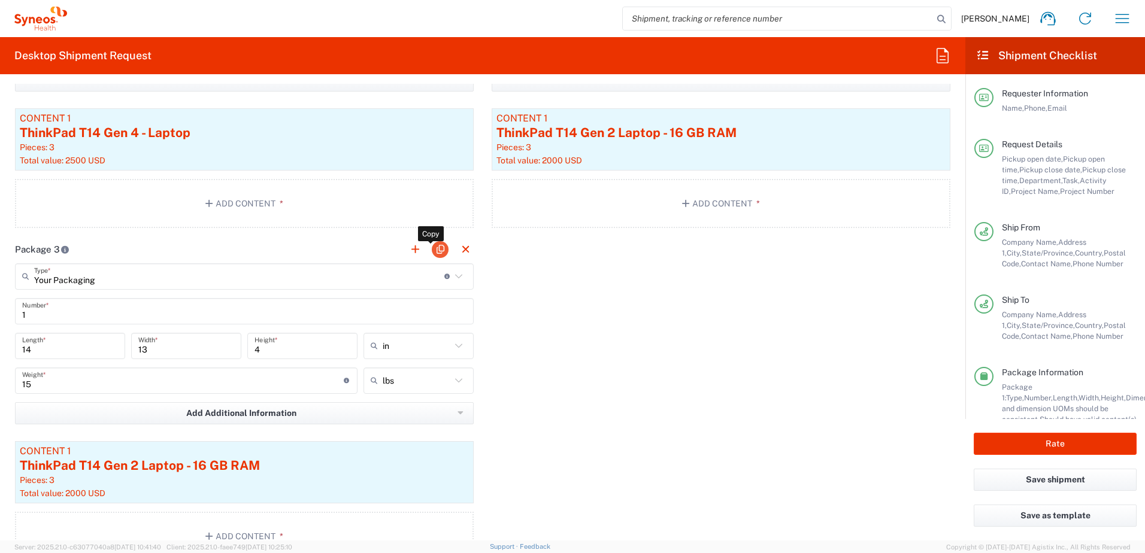
click at [438, 251] on button "button" at bounding box center [440, 249] width 17 height 17
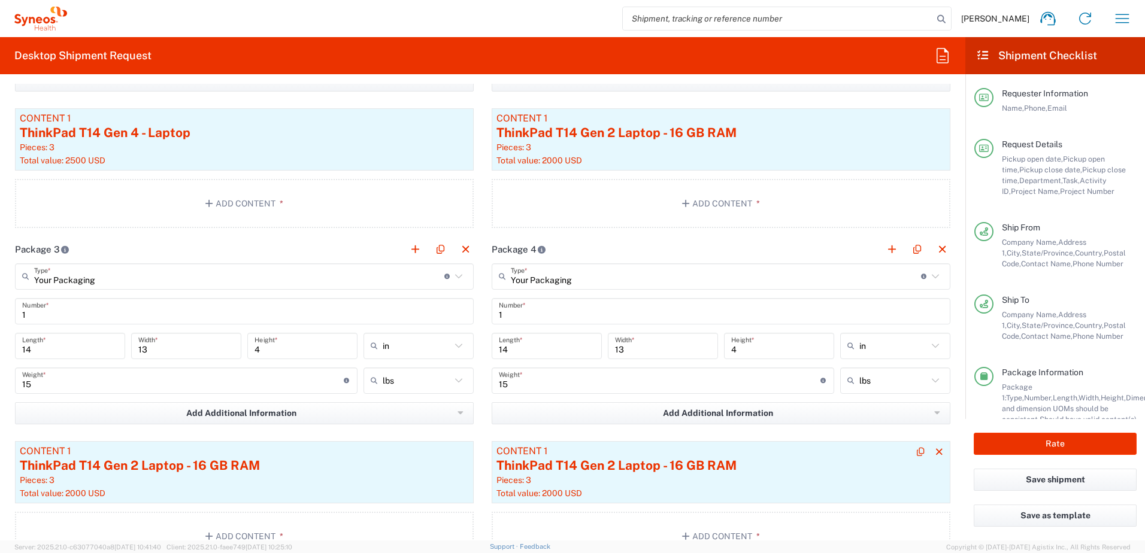
click at [646, 480] on div "Pieces: 3" at bounding box center [721, 480] width 449 height 11
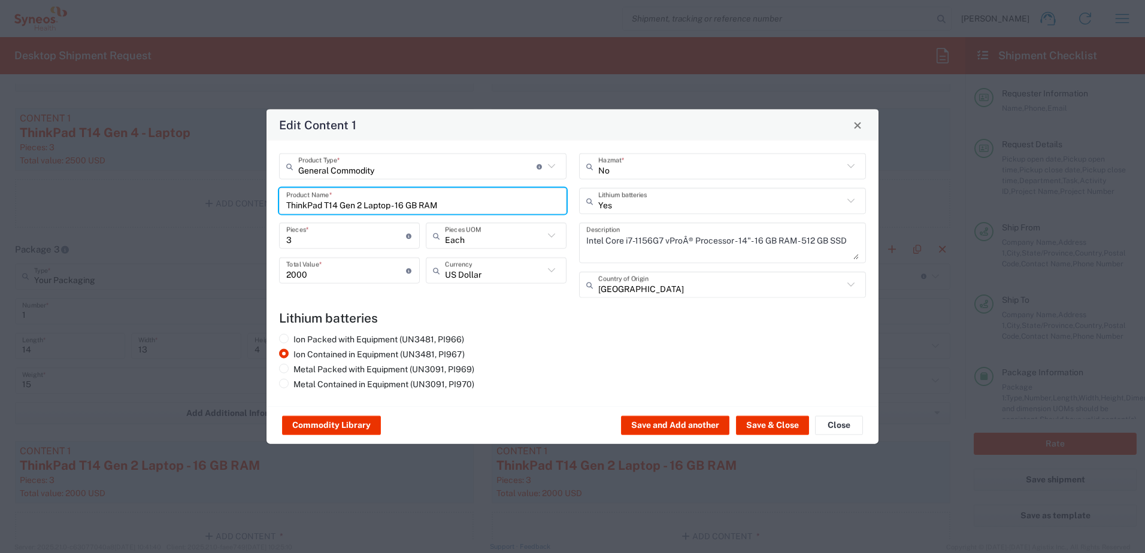
drag, startPoint x: 444, startPoint y: 202, endPoint x: 259, endPoint y: 187, distance: 186.3
click at [259, 187] on div "Edit Content 1 General Commodity Product Type * Document: Paper document genera…" at bounding box center [572, 276] width 1145 height 553
click at [322, 230] on div "Laptop Dell 5420" at bounding box center [422, 229] width 285 height 20
type input "Laptop Dell 5420"
type textarea "Laptop Latitude Dell 5420"
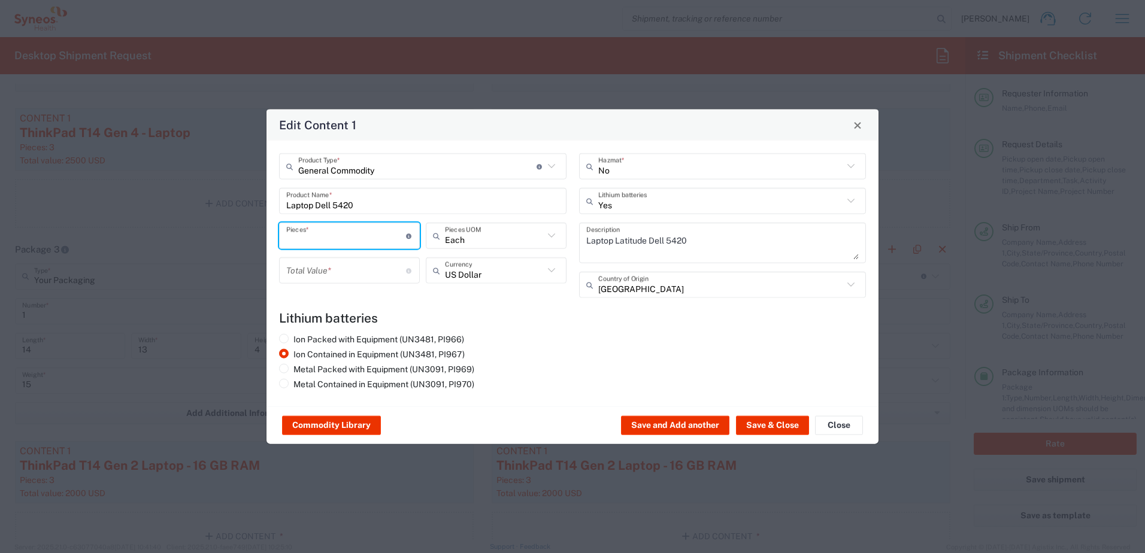
click at [316, 236] on input "number" at bounding box center [346, 235] width 120 height 21
type input "3"
click at [328, 271] on input "number" at bounding box center [346, 270] width 120 height 21
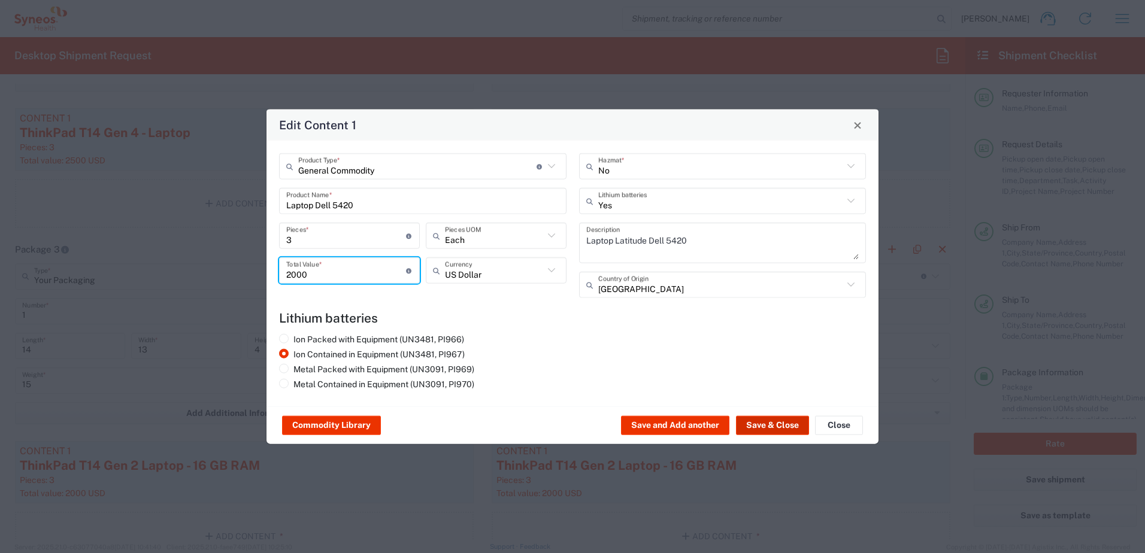
type input "2000"
click at [766, 425] on button "Save & Close" at bounding box center [772, 425] width 73 height 19
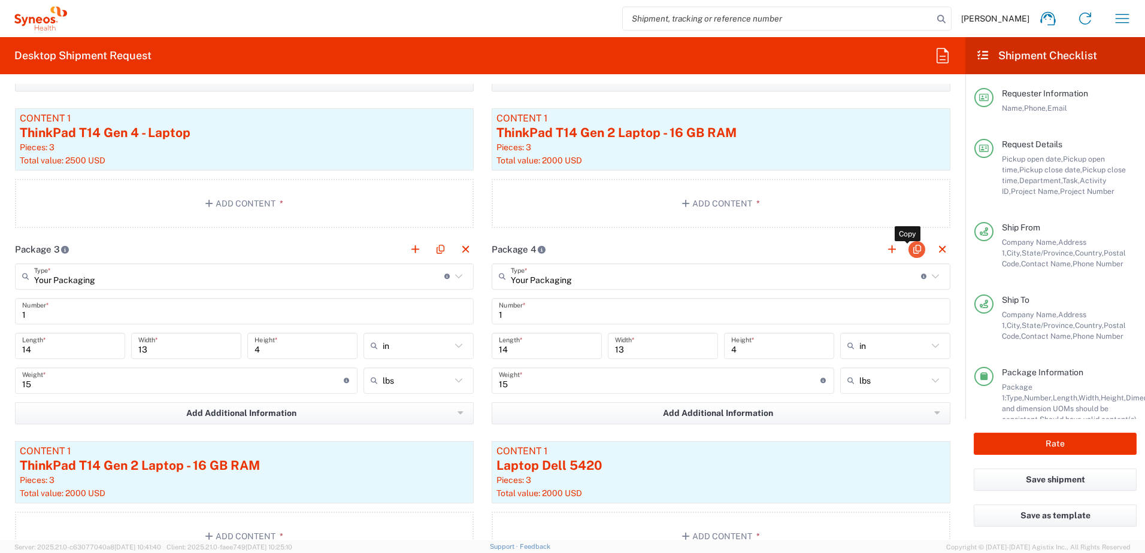
click at [911, 252] on button "button" at bounding box center [917, 249] width 17 height 17
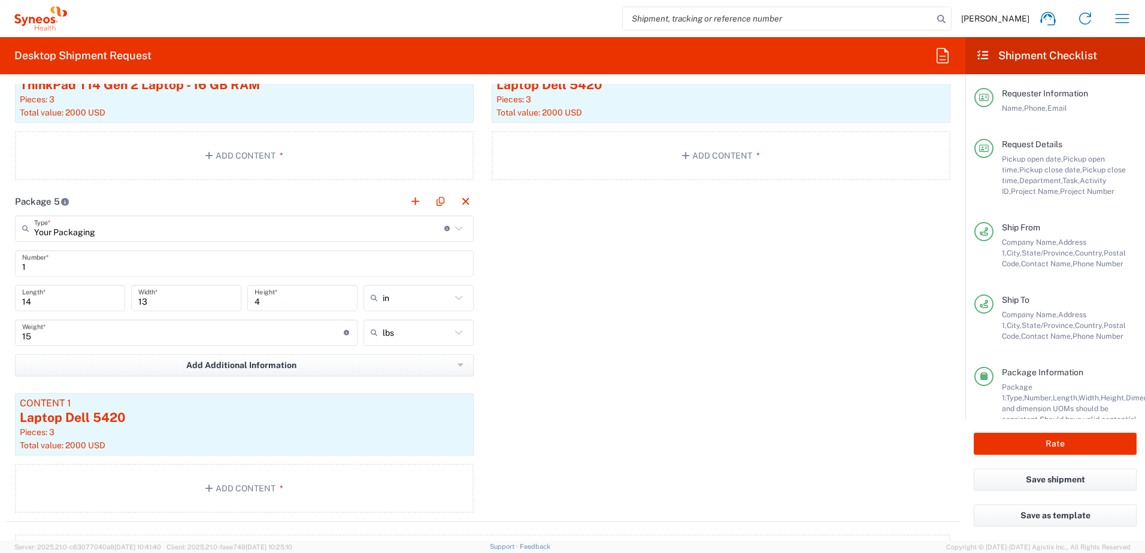
scroll to position [1677, 0]
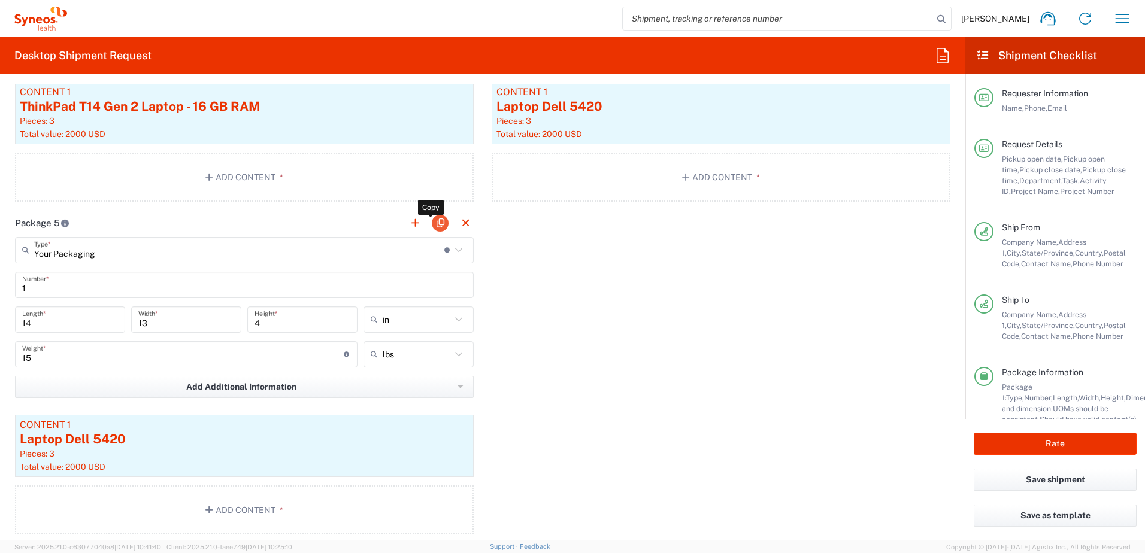
click at [438, 225] on button "button" at bounding box center [440, 223] width 17 height 17
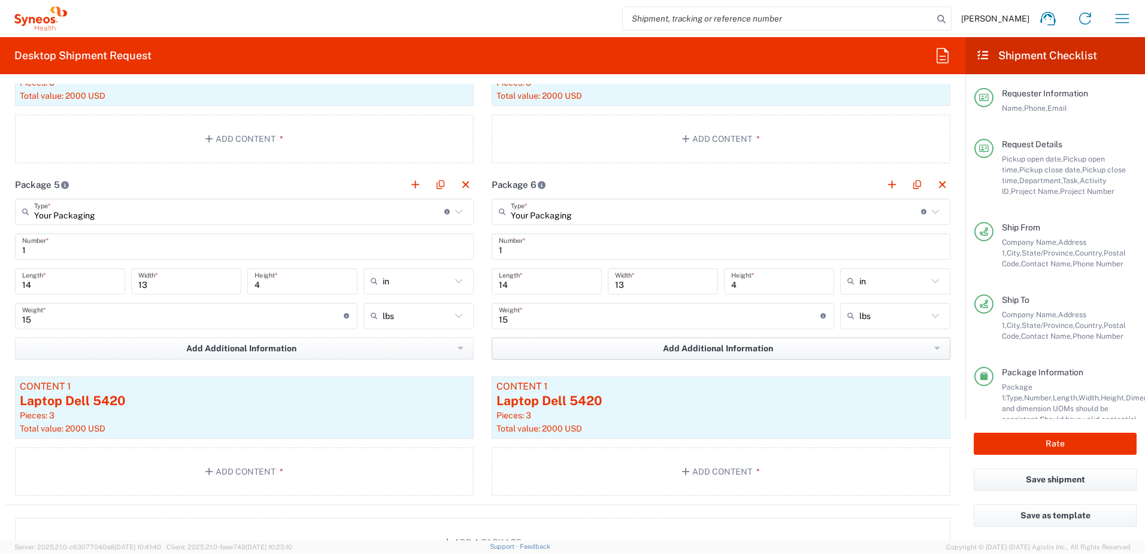
scroll to position [1737, 0]
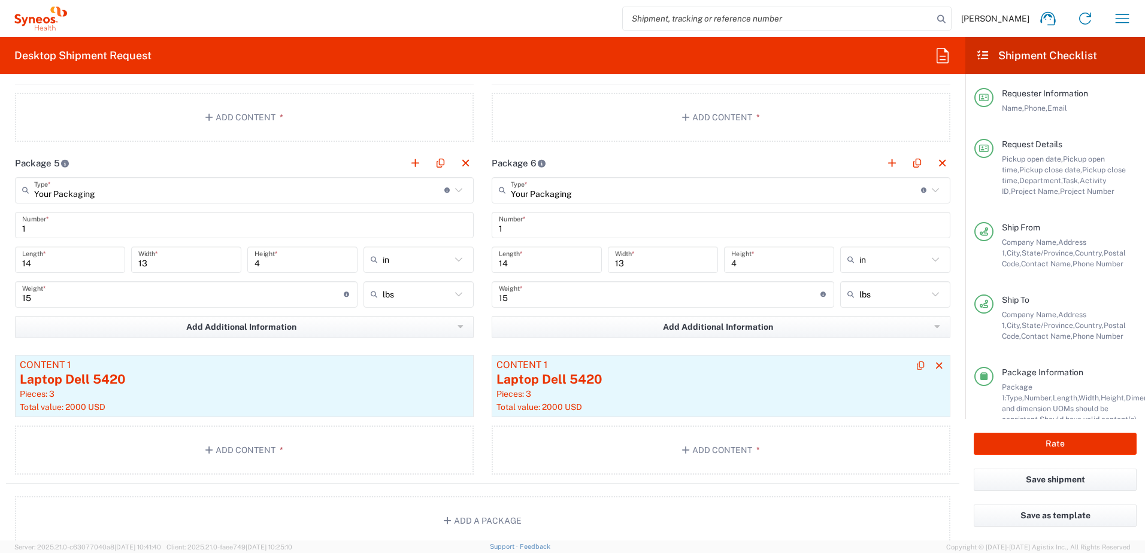
click at [633, 386] on div "Laptop Dell 5420" at bounding box center [721, 380] width 449 height 18
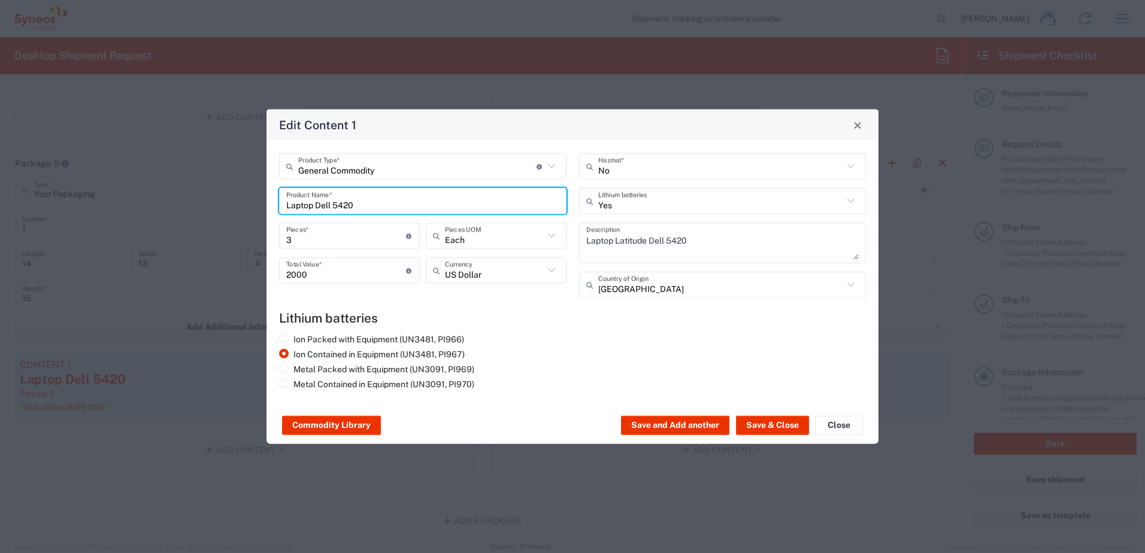
drag, startPoint x: 360, startPoint y: 195, endPoint x: 266, endPoint y: 192, distance: 94.1
click at [266, 192] on div "Edit Content 1 General Commodity Product Type * Document: Paper document genera…" at bounding box center [572, 277] width 613 height 336
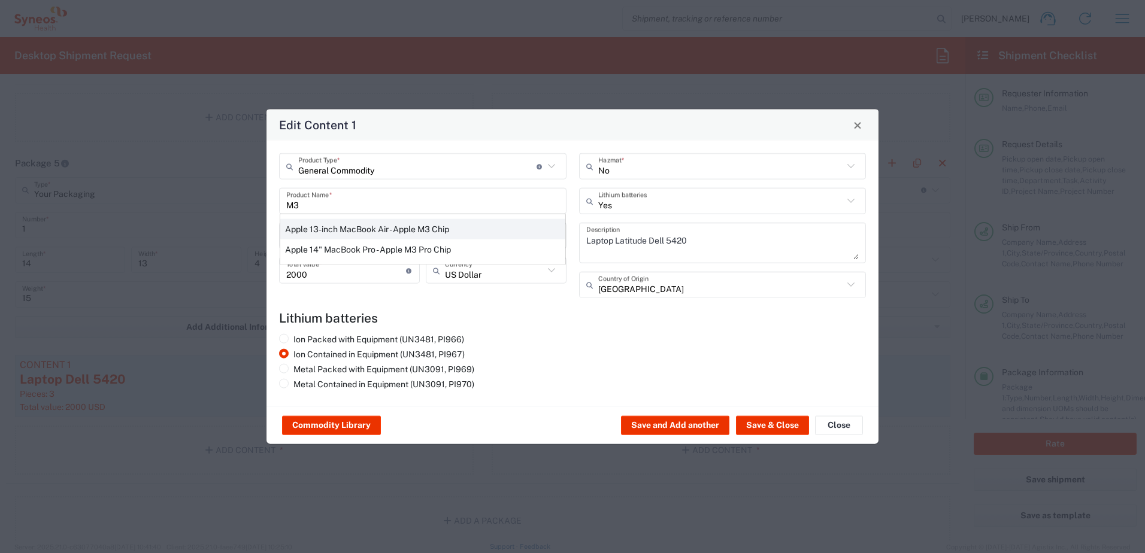
click at [432, 228] on div "Apple 13-inch MacBook Air - Apple M3 Chip" at bounding box center [422, 229] width 285 height 20
type input "Apple 13-inch MacBook Air - Apple M3 Chip"
type textarea "Apple Laptop"
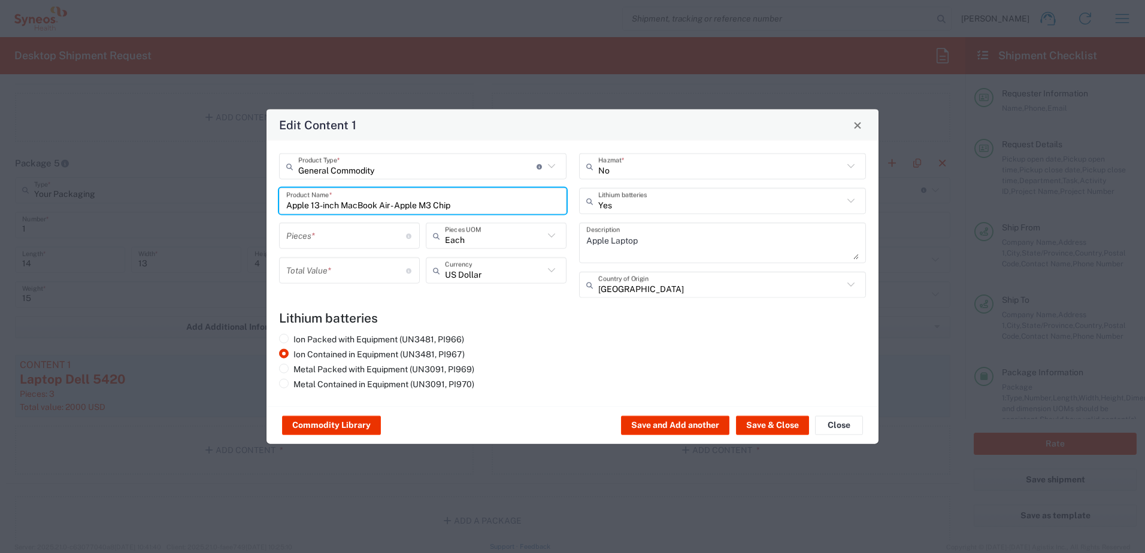
click at [361, 241] on input "number" at bounding box center [346, 235] width 120 height 21
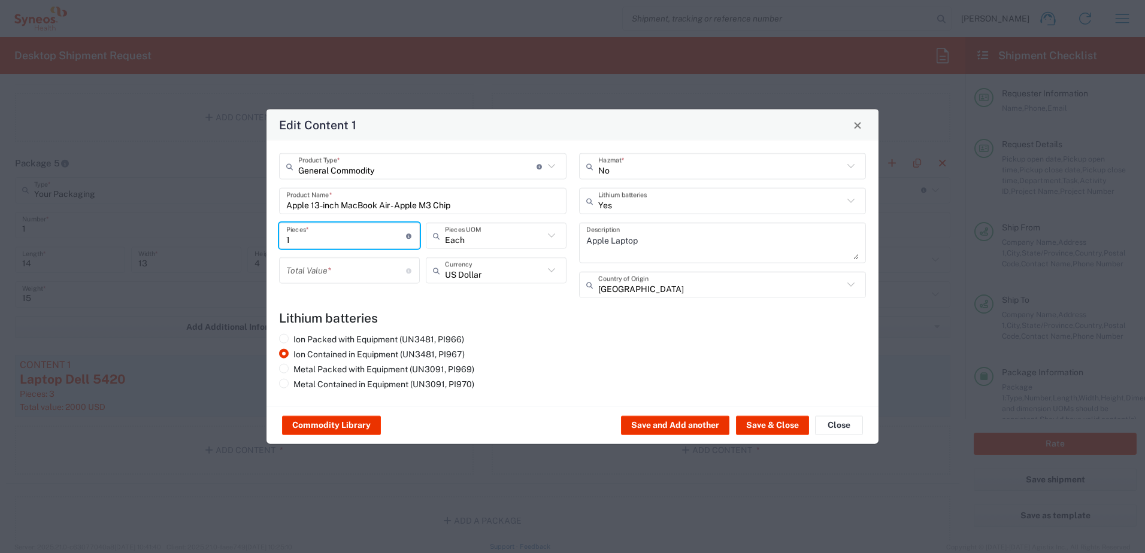
type input "1"
click at [311, 270] on input "number" at bounding box center [346, 270] width 120 height 21
type input "1000"
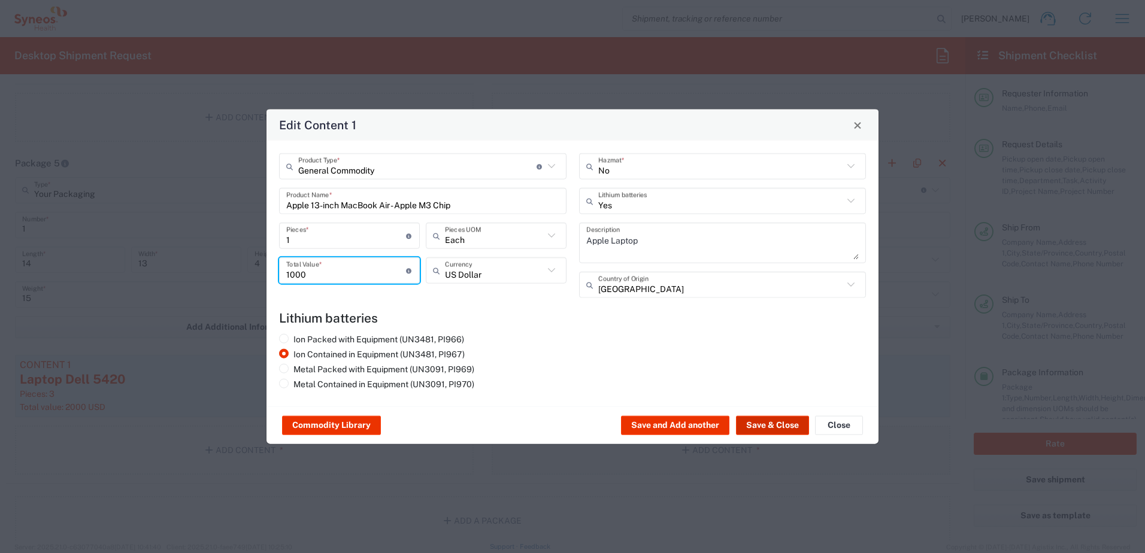
click at [771, 427] on button "Save & Close" at bounding box center [772, 425] width 73 height 19
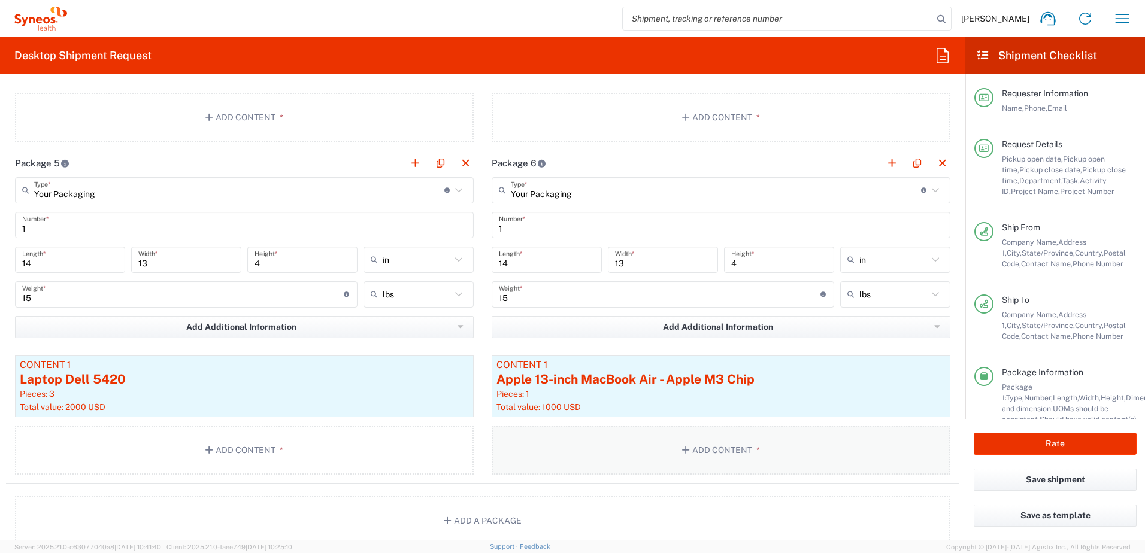
click at [715, 442] on button "Add Content *" at bounding box center [721, 450] width 459 height 49
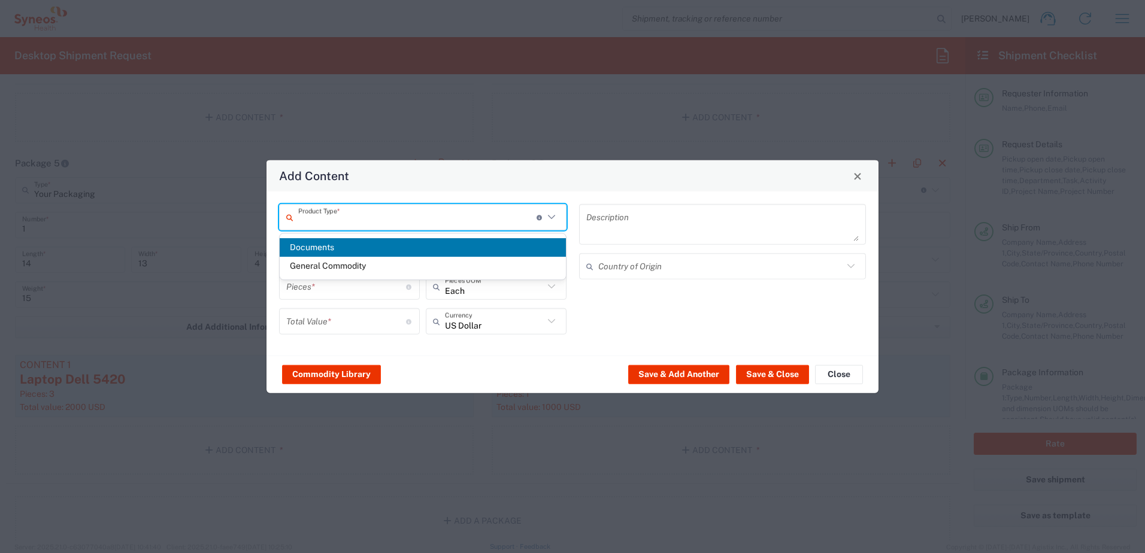
click at [371, 214] on input "text" at bounding box center [417, 217] width 238 height 21
click at [340, 271] on span "General Commodity" at bounding box center [423, 266] width 286 height 19
type input "General Commodity"
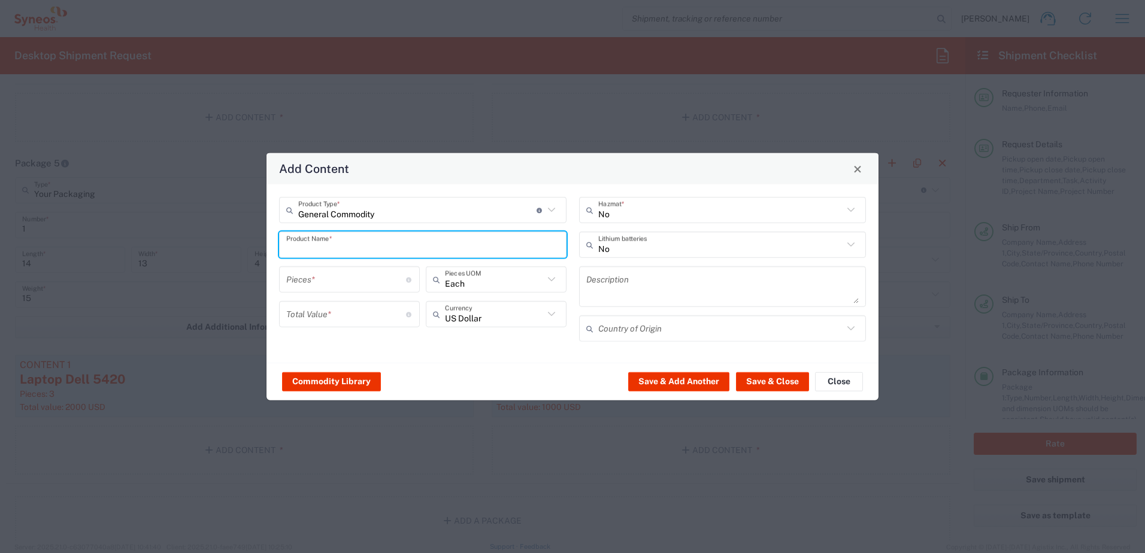
click at [351, 246] on input "text" at bounding box center [422, 244] width 273 height 21
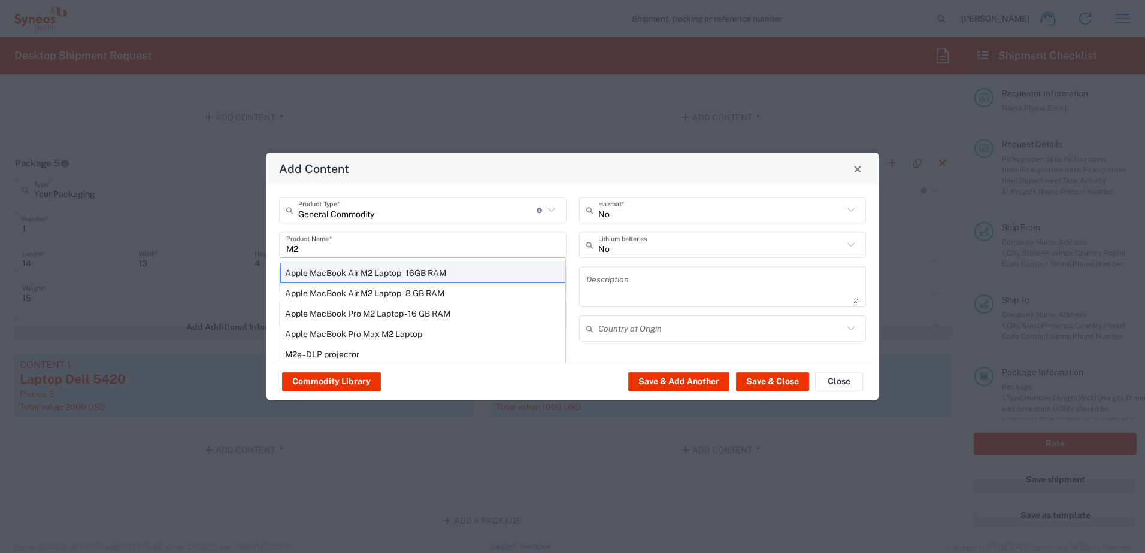
click at [357, 274] on div "Apple MacBook Air M2 Laptop - 16GB RAM" at bounding box center [422, 273] width 285 height 20
type input "Apple MacBook Air M2 Laptop - 16GB RAM"
type input "1"
type textarea "M2 - 8-core CPU - 8-core GPU - 16 GB RAM - 512 GB SSD"
type input "China"
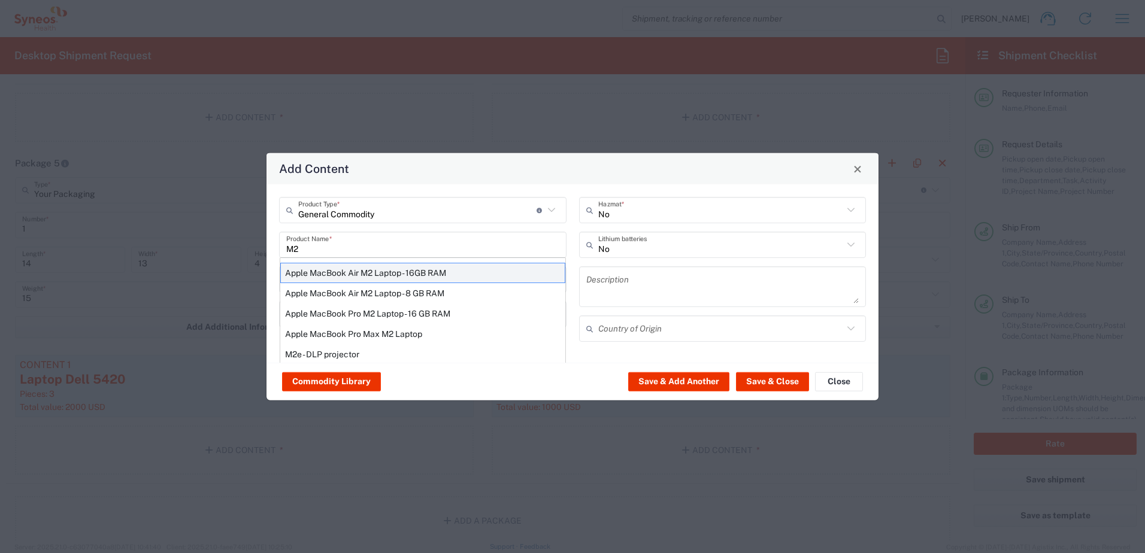
type input "Yes"
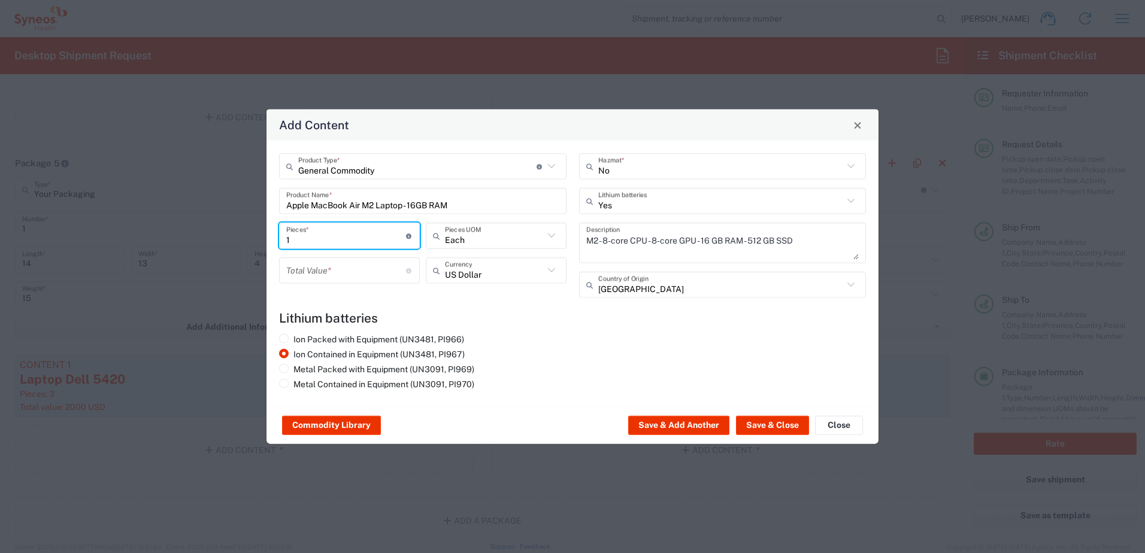
drag, startPoint x: 301, startPoint y: 241, endPoint x: 264, endPoint y: 239, distance: 36.6
click at [265, 240] on div "Add Content General Commodity Product Type * Document: Paper document generated…" at bounding box center [572, 276] width 1145 height 553
type input "2"
click at [314, 267] on input "number" at bounding box center [346, 270] width 120 height 21
drag, startPoint x: 320, startPoint y: 275, endPoint x: 282, endPoint y: 275, distance: 37.7
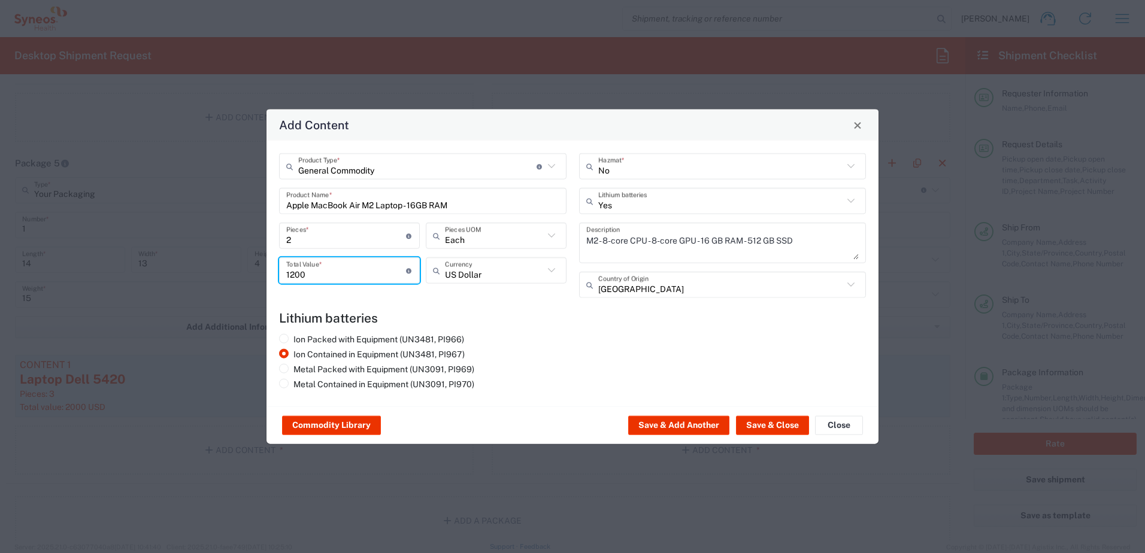
click at [282, 275] on div "1200 Total Value * Total value of all the pieces" at bounding box center [349, 271] width 141 height 26
drag, startPoint x: 334, startPoint y: 273, endPoint x: 284, endPoint y: 270, distance: 49.8
click at [284, 270] on div "1600 Total Value * Total value of all the pieces" at bounding box center [349, 271] width 141 height 26
type input "1500"
click at [761, 432] on button "Save & Close" at bounding box center [772, 425] width 73 height 19
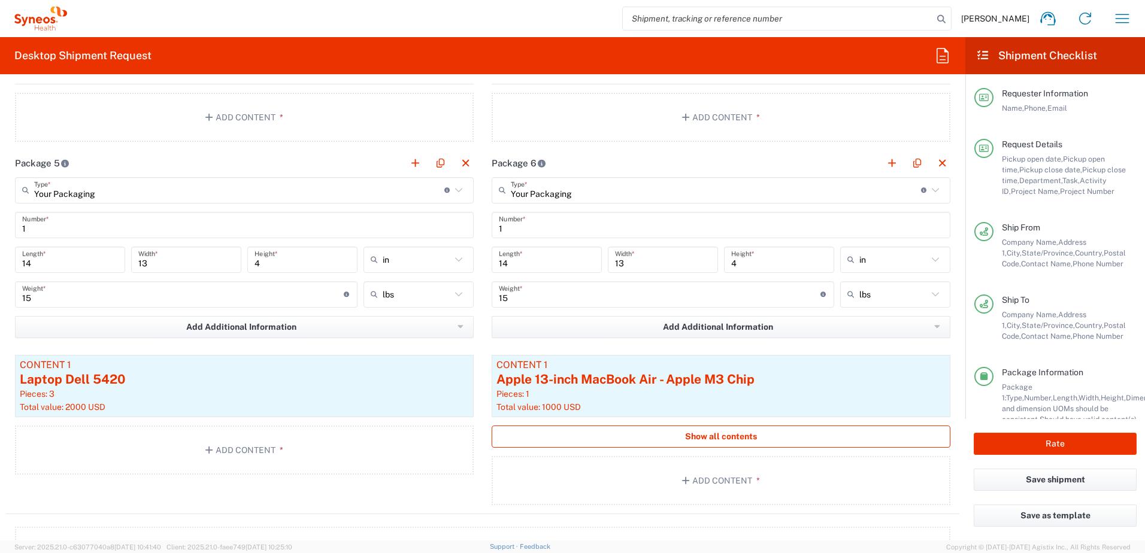
click at [618, 428] on button "Show all contents" at bounding box center [721, 437] width 459 height 22
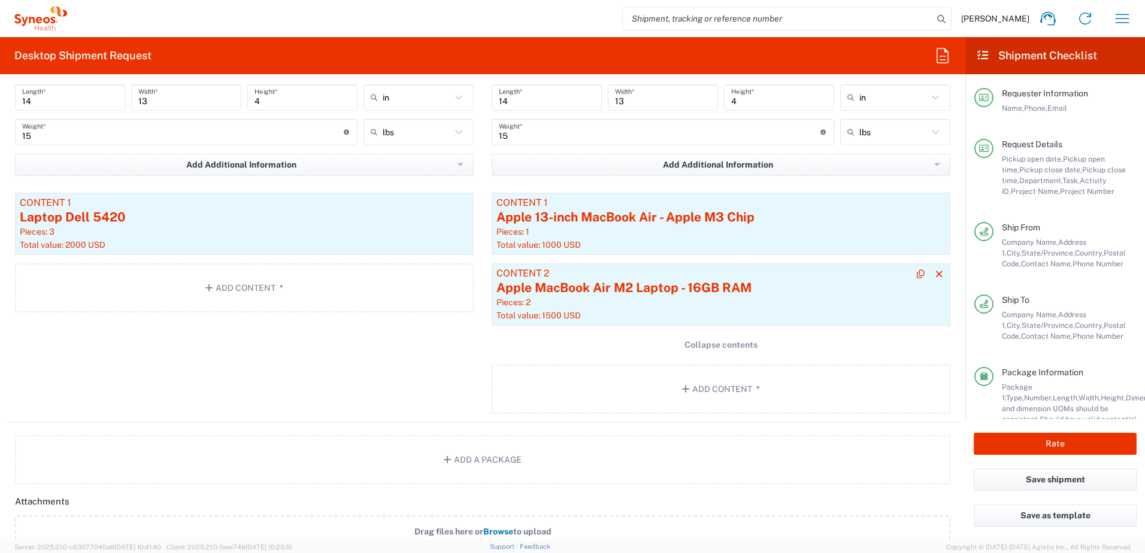
scroll to position [1797, 0]
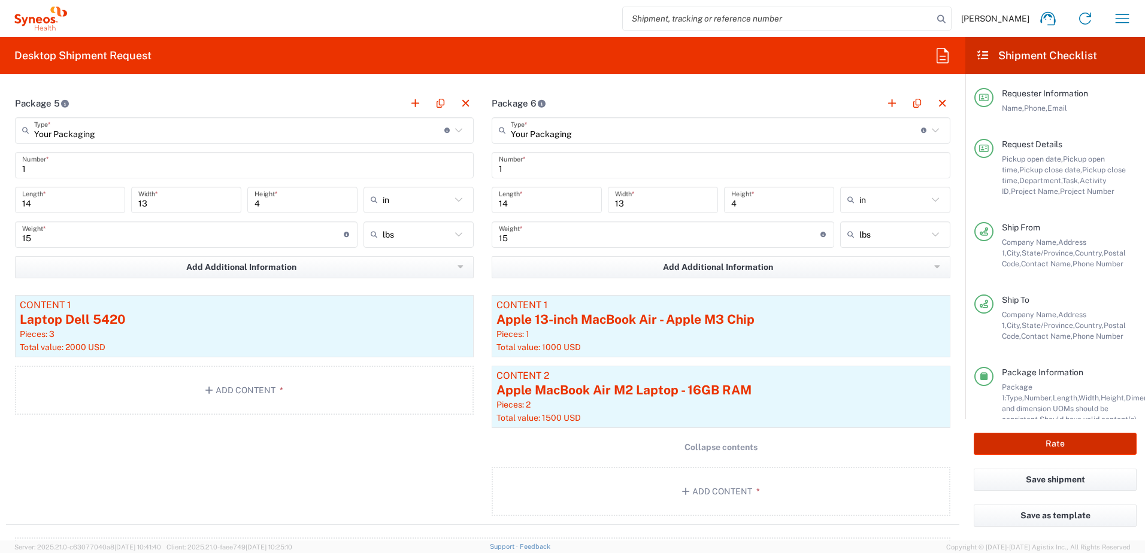
click at [1050, 441] on button "Rate" at bounding box center [1055, 444] width 163 height 22
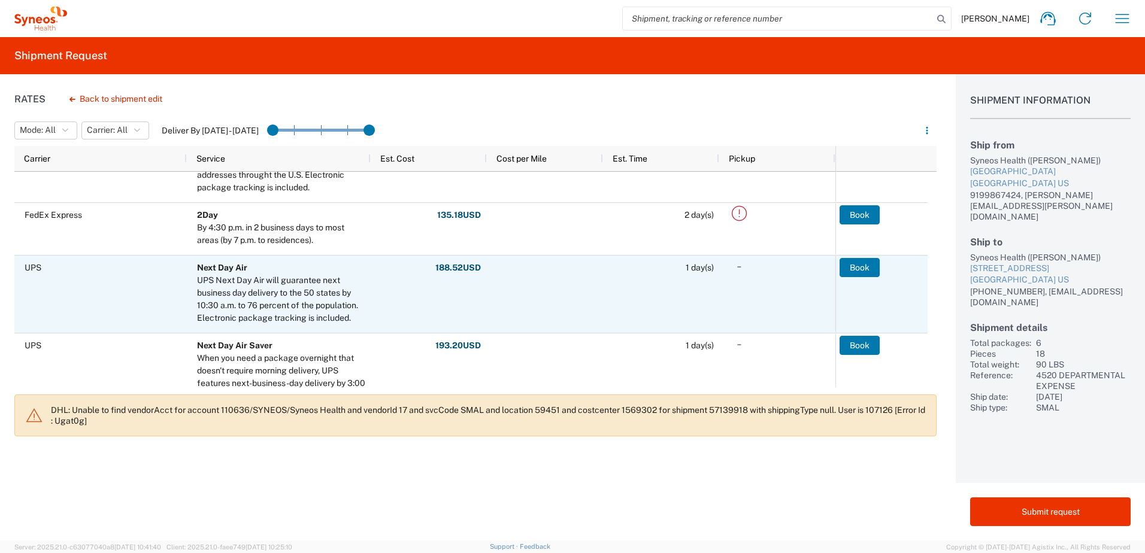
scroll to position [300, 0]
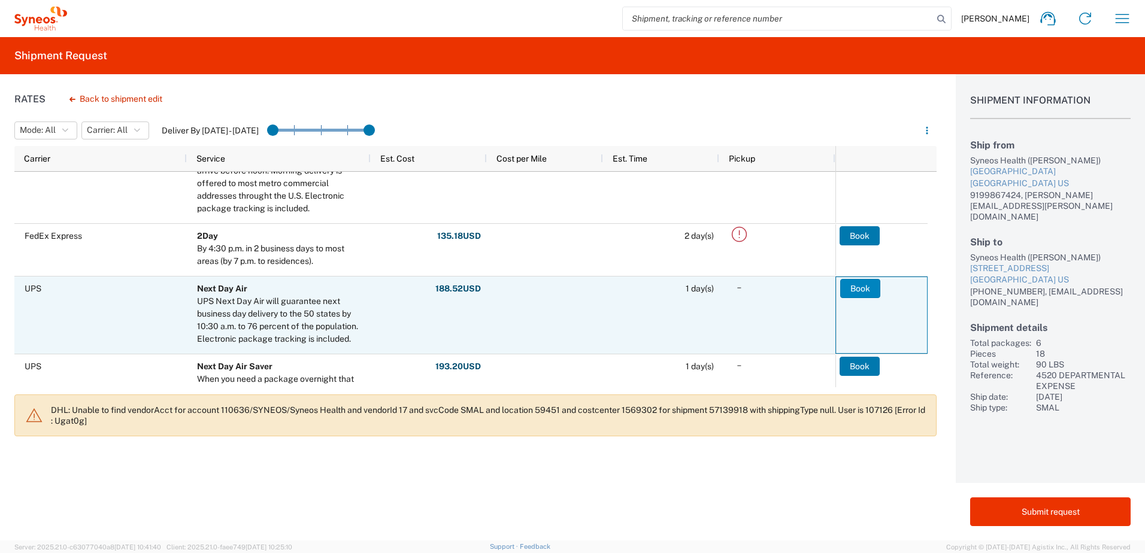
click at [863, 284] on button "Book" at bounding box center [860, 288] width 40 height 19
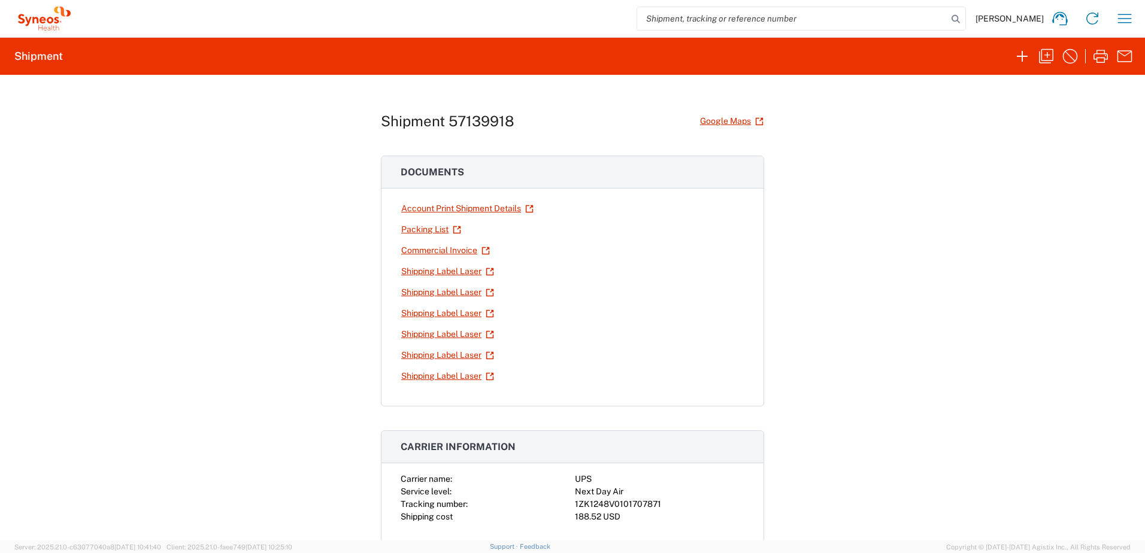
click at [603, 505] on div "1ZK1248V0101707871" at bounding box center [660, 504] width 170 height 13
copy div "1ZK1248V0101707871"
drag, startPoint x: 680, startPoint y: 507, endPoint x: 664, endPoint y: 510, distance: 17.2
click at [679, 506] on div "1ZK1248V0101707871" at bounding box center [660, 504] width 170 height 13
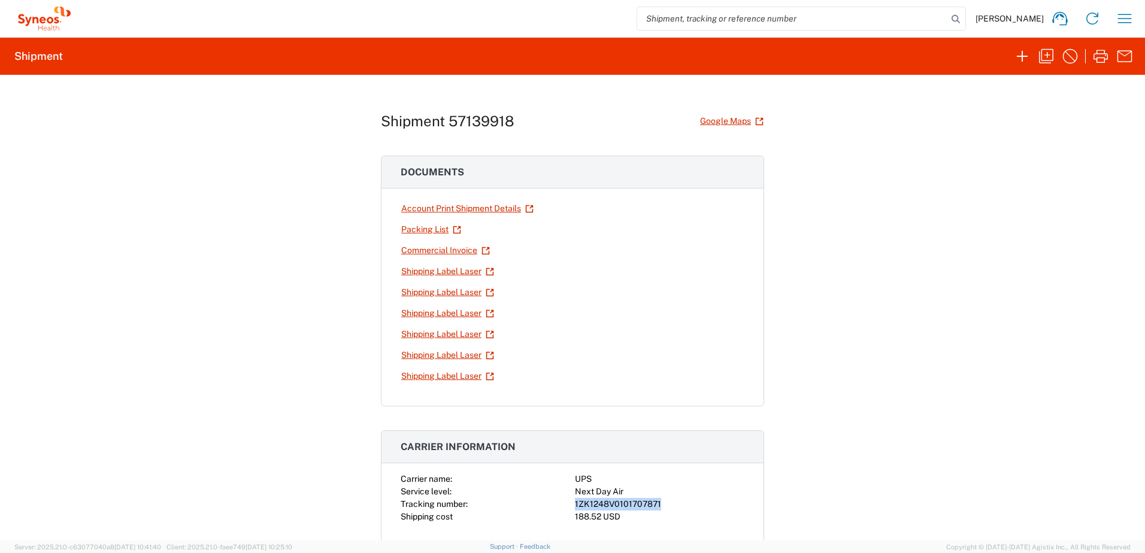
click at [621, 503] on div "1ZK1248V0101707871" at bounding box center [660, 504] width 170 height 13
